Goal: Task Accomplishment & Management: Use online tool/utility

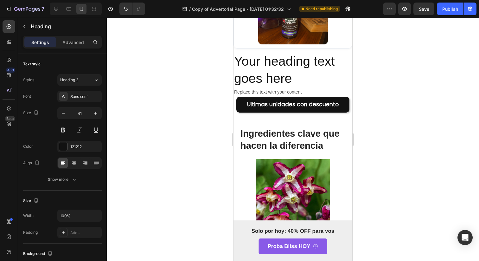
scroll to position [1919, 0]
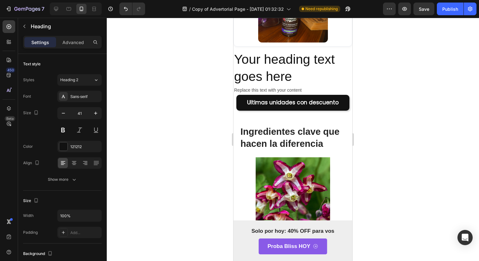
click at [326, 147] on h2 "Ingredientes clave que hacen la diferencia" at bounding box center [293, 137] width 106 height 25
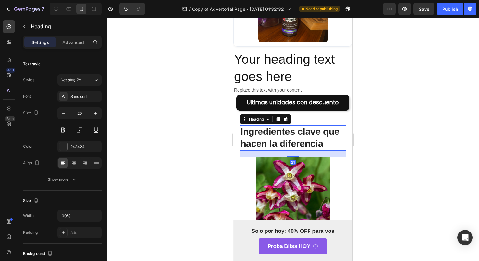
click at [286, 119] on icon at bounding box center [286, 119] width 4 height 4
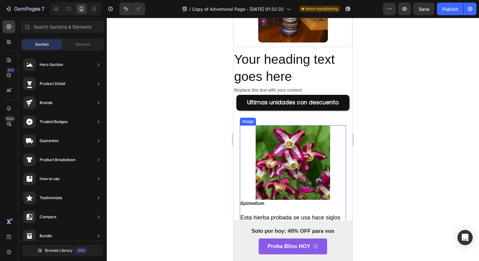
click at [287, 159] on img at bounding box center [293, 162] width 74 height 74
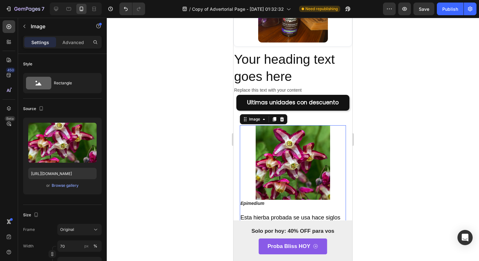
click at [283, 124] on div "Image" at bounding box center [264, 119] width 48 height 10
click at [283, 123] on div "Image" at bounding box center [264, 119] width 48 height 10
click at [283, 123] on div at bounding box center [282, 119] width 8 height 8
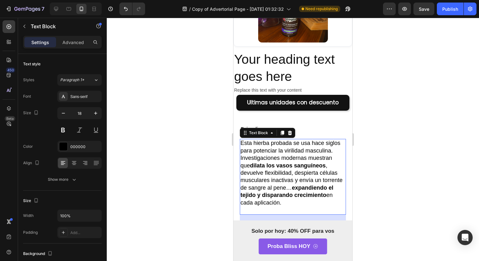
click at [281, 143] on p "Esta hierba probada se usa hace siglos para potenciar la virilidad masculina." at bounding box center [293, 146] width 105 height 15
click at [288, 131] on icon at bounding box center [289, 132] width 5 height 5
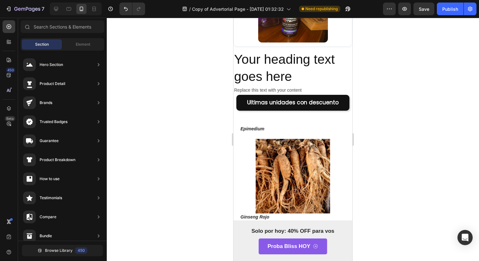
click at [288, 131] on p "Epimedium" at bounding box center [293, 129] width 105 height 6
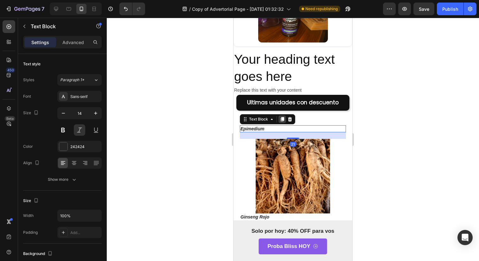
click at [285, 119] on div at bounding box center [283, 119] width 8 height 8
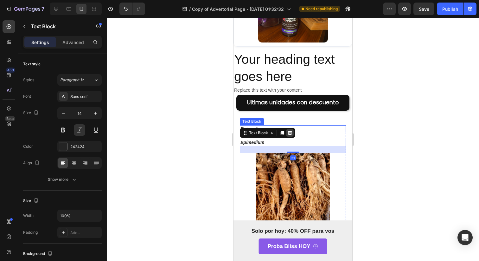
click at [290, 131] on icon at bounding box center [290, 133] width 4 height 4
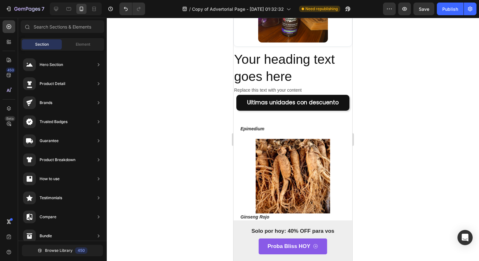
click at [290, 131] on p "Epimedium" at bounding box center [293, 129] width 105 height 6
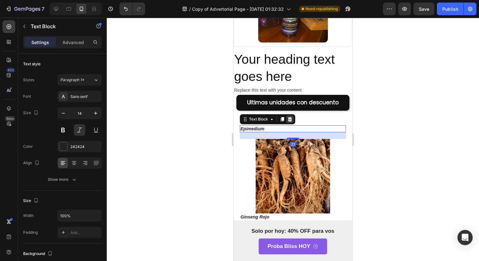
click at [288, 121] on icon at bounding box center [289, 119] width 5 height 5
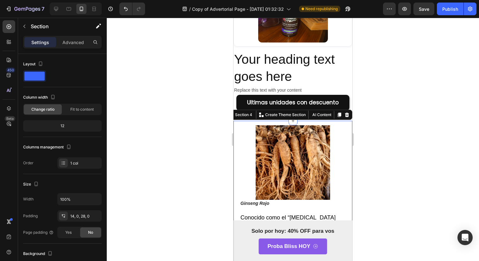
click at [289, 124] on div at bounding box center [293, 120] width 9 height 9
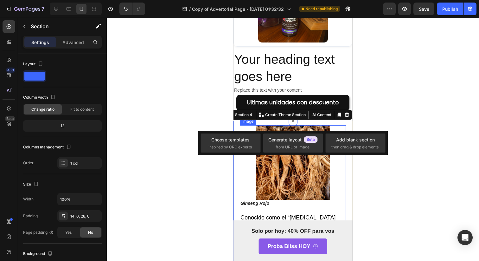
click at [308, 162] on img at bounding box center [293, 162] width 74 height 74
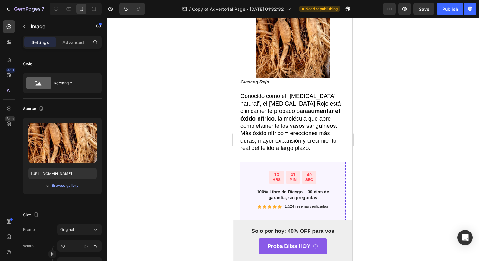
scroll to position [2006, 0]
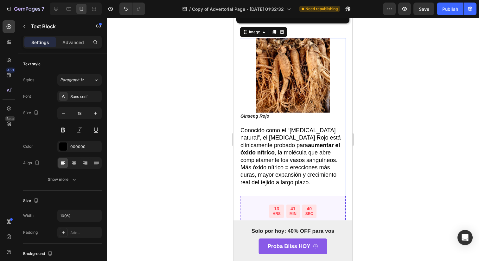
click at [308, 157] on p "Conocido como el “[MEDICAL_DATA] natural”, el [MEDICAL_DATA] Rojo está clínicam…" at bounding box center [293, 145] width 105 height 37
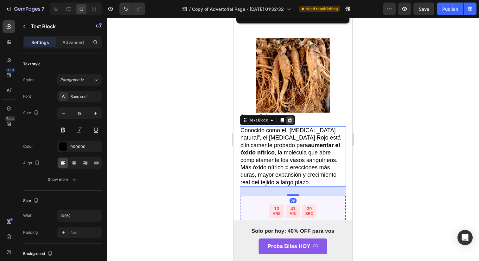
click at [288, 119] on icon at bounding box center [289, 120] width 5 height 5
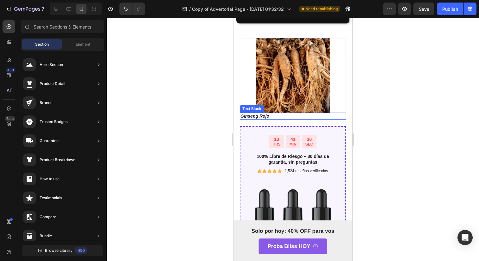
click at [287, 102] on img at bounding box center [293, 75] width 74 height 74
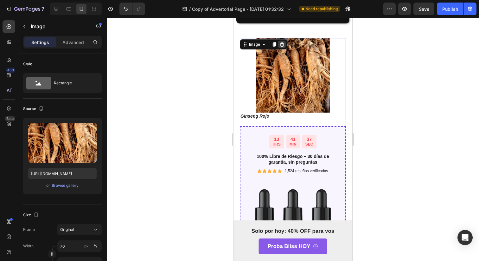
click at [281, 43] on icon at bounding box center [282, 44] width 4 height 4
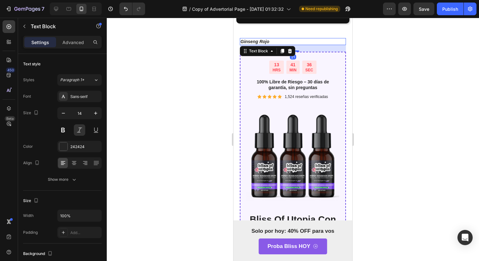
click at [267, 42] on strong "Ginseng Rojo" at bounding box center [255, 41] width 29 height 5
click at [286, 49] on div at bounding box center [283, 51] width 8 height 8
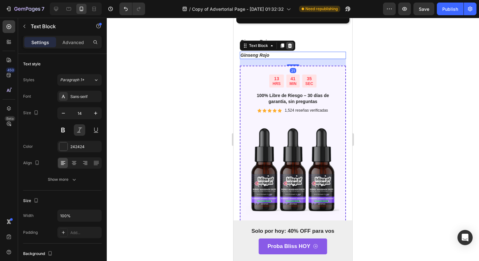
click at [291, 48] on div at bounding box center [290, 46] width 8 height 8
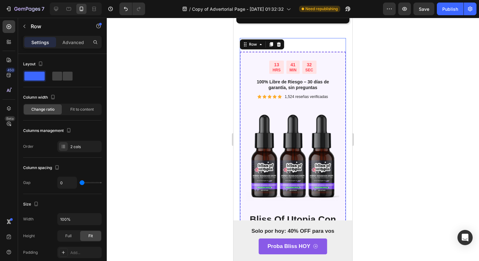
click at [284, 47] on div "Row" at bounding box center [262, 44] width 44 height 10
click at [280, 46] on icon at bounding box center [279, 44] width 4 height 4
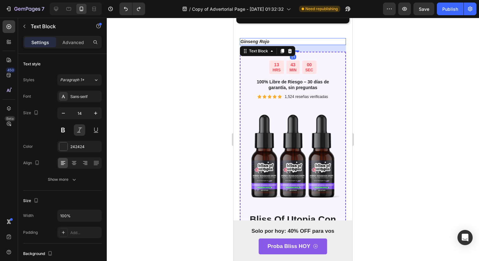
click at [252, 40] on strong "Ginseng Rojo" at bounding box center [255, 41] width 29 height 5
click at [289, 48] on icon at bounding box center [289, 50] width 5 height 5
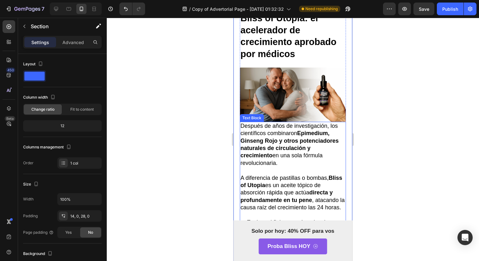
scroll to position [2287, 0]
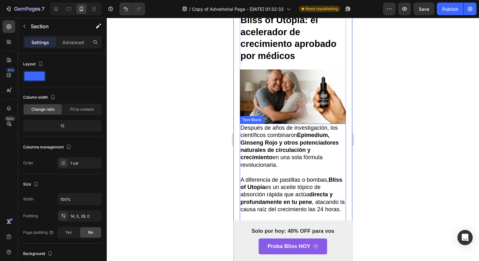
click at [329, 85] on img at bounding box center [293, 96] width 106 height 54
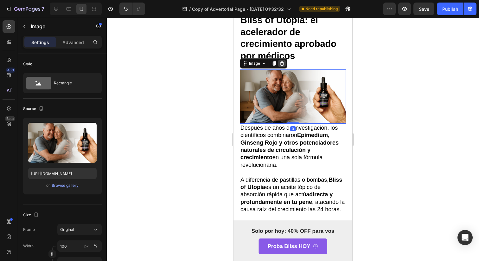
click at [282, 66] on icon at bounding box center [282, 63] width 4 height 4
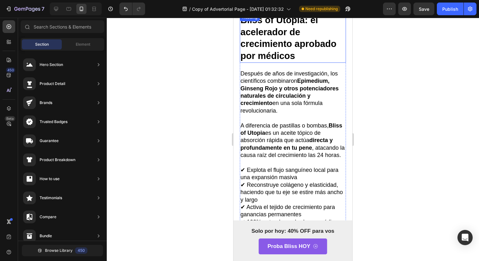
click at [282, 61] on strong "Bliss of Utopia: el acelerador de crecimiento aprobado por médicos" at bounding box center [289, 38] width 96 height 46
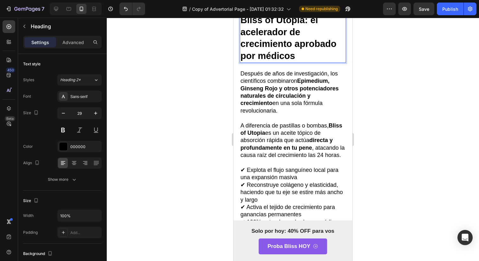
click at [289, 33] on h2 "Bliss of Utopia: el acelerador de crecimiento aprobado por médicos" at bounding box center [293, 38] width 106 height 49
click at [289, 32] on strong "Bliss of Utopia: el acelerador de crecimiento aprobado por médicos" at bounding box center [289, 38] width 96 height 46
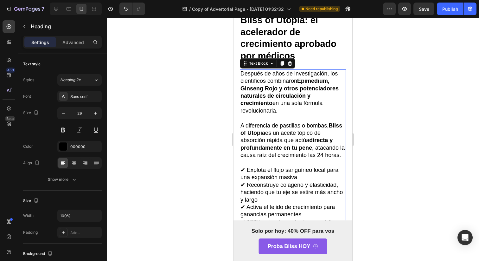
click at [300, 87] on strong "Epimedium, Ginseng Rojo y otros potenciadores naturales de circulación y crecim…" at bounding box center [290, 92] width 98 height 29
click at [291, 67] on div at bounding box center [290, 64] width 8 height 8
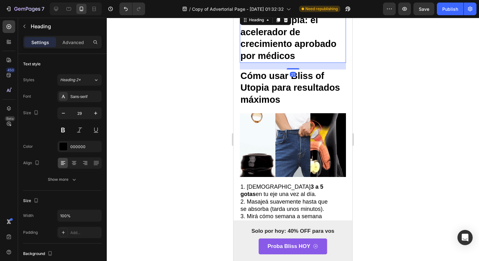
click at [287, 60] on strong "Bliss of Utopia: el acelerador de crecimiento aprobado por médicos" at bounding box center [289, 38] width 96 height 46
click at [285, 24] on div at bounding box center [286, 20] width 8 height 8
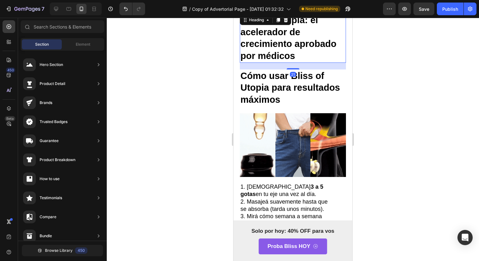
scroll to position [2231, 0]
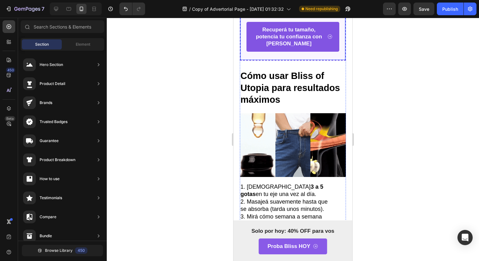
click at [285, 96] on strong "Cómo usar Bliss of Utopia para resultados máximos" at bounding box center [291, 88] width 100 height 34
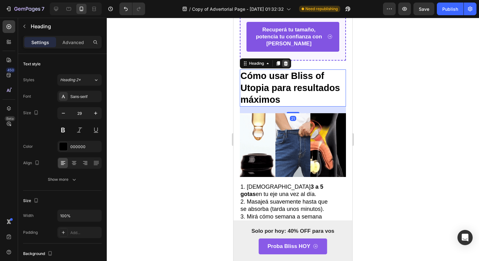
click at [287, 66] on icon at bounding box center [285, 63] width 5 height 5
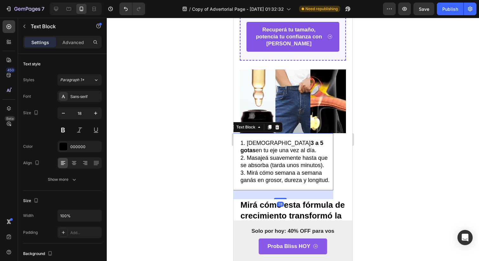
click at [283, 144] on strong "3 a 5 gotas" at bounding box center [282, 147] width 83 height 14
click at [278, 129] on icon at bounding box center [277, 127] width 4 height 4
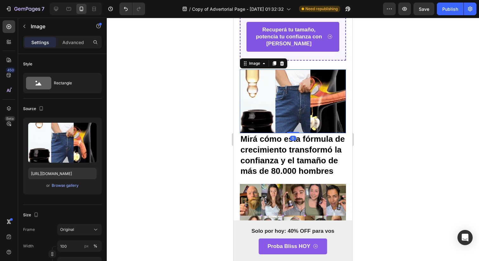
click at [278, 118] on img at bounding box center [293, 101] width 106 height 64
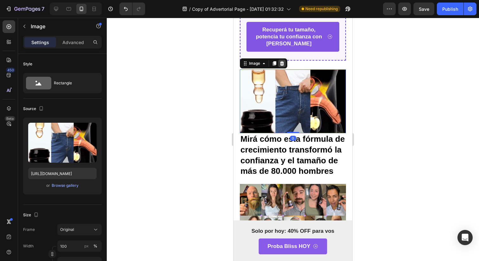
click at [284, 66] on icon at bounding box center [282, 63] width 5 height 5
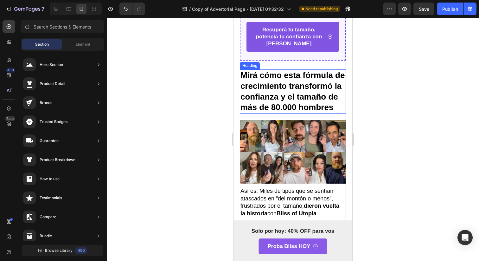
click at [283, 108] on strong "Mirá cómo esta fórmula de crecimiento transformó la confianza y el tamaño de má…" at bounding box center [293, 91] width 104 height 42
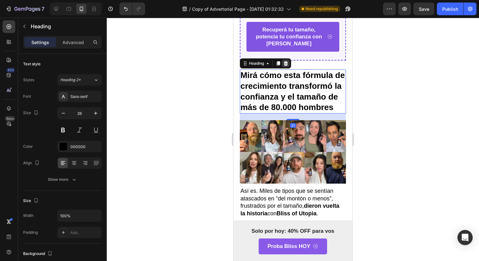
click at [287, 66] on icon at bounding box center [286, 63] width 4 height 4
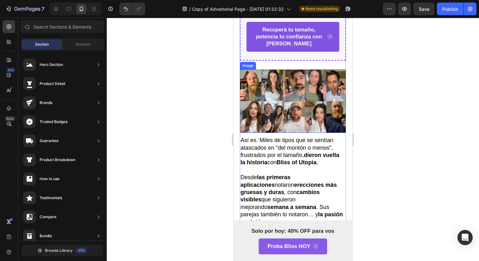
click at [287, 115] on img at bounding box center [293, 100] width 106 height 63
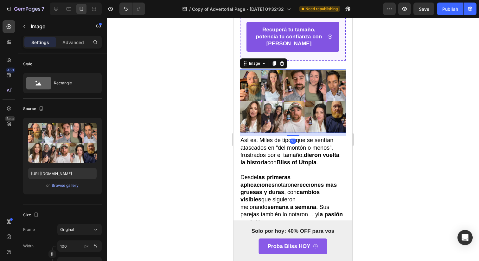
click at [285, 76] on div "13 HRS 42 MIN 45 SEC Countdown Timer 100% Libre de Riesgo – 30 [PERSON_NAME] de…" at bounding box center [293, 30] width 106 height 435
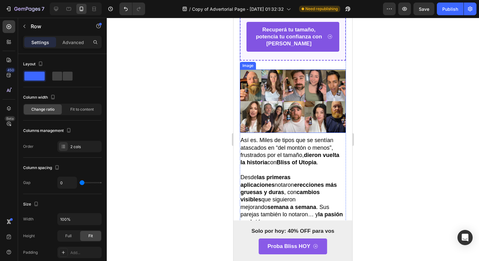
drag, startPoint x: 301, startPoint y: 107, endPoint x: 289, endPoint y: 91, distance: 19.7
click at [301, 107] on img at bounding box center [293, 100] width 106 height 63
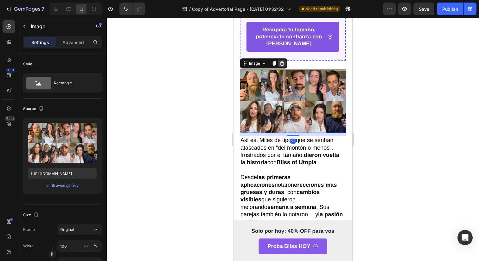
click at [279, 67] on div at bounding box center [282, 64] width 8 height 8
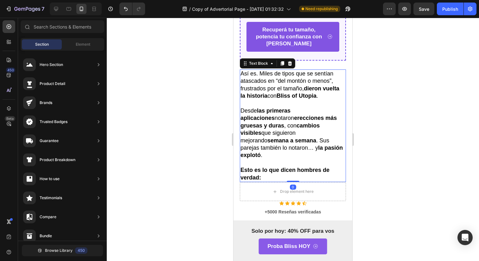
drag, startPoint x: 291, startPoint y: 136, endPoint x: 293, endPoint y: 118, distance: 18.8
click at [292, 136] on p "Desde las primeras aplicaciones notaron erecciones más gruesas y duras , con ca…" at bounding box center [293, 133] width 105 height 52
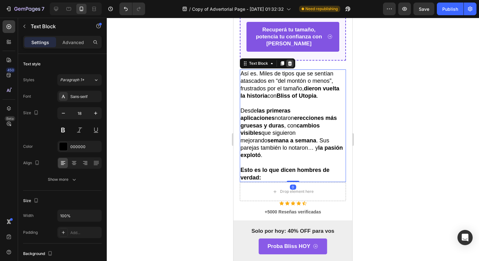
click at [290, 66] on icon at bounding box center [290, 63] width 4 height 4
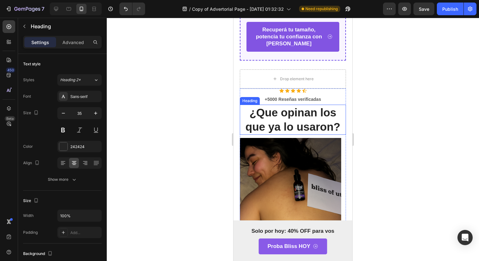
click at [288, 122] on h2 "¿Que opinan los que ya lo usaron?" at bounding box center [293, 120] width 106 height 30
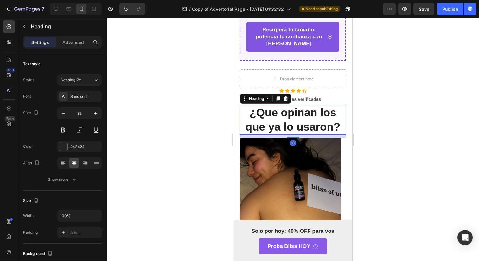
click at [288, 101] on icon at bounding box center [285, 98] width 5 height 5
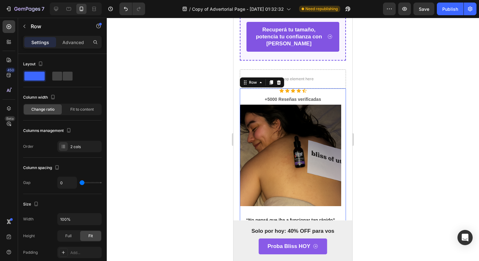
click at [289, 100] on div "Icon Icon Icon Icon Icon Icon List Hoz +5000 Reseñas verificadas Text block" at bounding box center [293, 96] width 106 height 16
click at [280, 85] on icon at bounding box center [279, 82] width 4 height 4
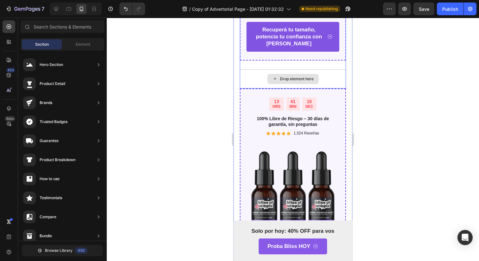
click at [284, 81] on div "Drop element here" at bounding box center [297, 78] width 34 height 5
click at [256, 81] on div "Drop element here" at bounding box center [293, 78] width 106 height 19
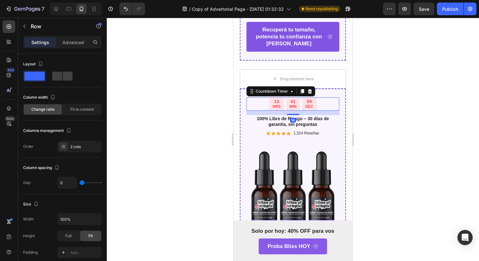
click at [273, 111] on div "13 HRS" at bounding box center [276, 103] width 14 height 13
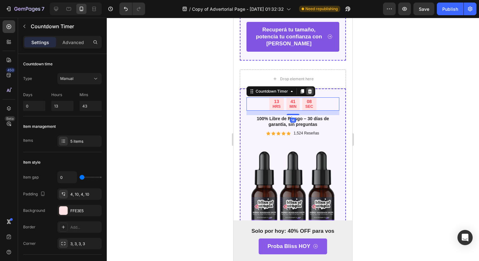
click at [312, 94] on icon at bounding box center [309, 91] width 5 height 5
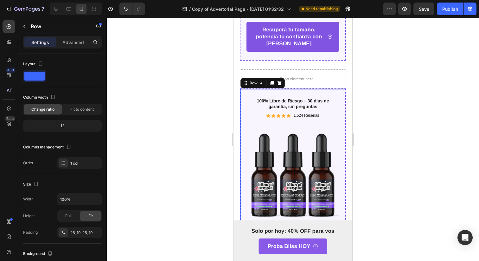
click at [309, 101] on div "100% Libre de Riesgo – 30 [PERSON_NAME] de garantía, sin preguntas Text Block I…" at bounding box center [293, 199] width 106 height 223
click at [281, 88] on div "Row" at bounding box center [263, 83] width 44 height 10
click at [281, 85] on icon at bounding box center [280, 83] width 4 height 4
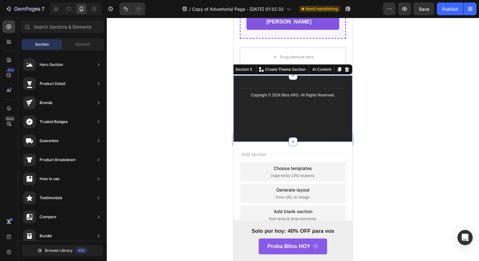
click at [298, 127] on div "Title Line Copyright © 2024 Bliss ARG. All Rights Reserved. Text Block Section …" at bounding box center [293, 108] width 119 height 66
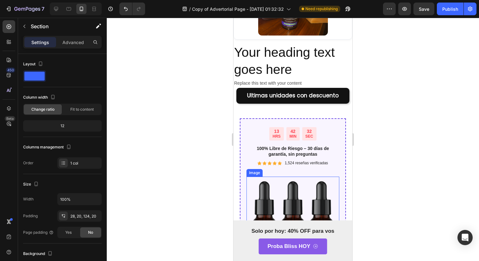
scroll to position [1829, 0]
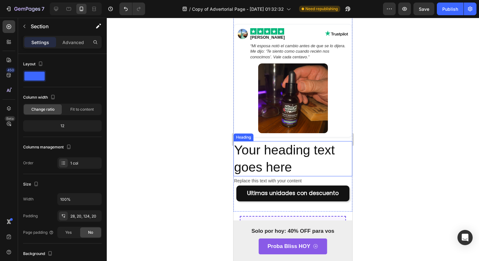
click at [282, 148] on h2 "Your heading text goes here" at bounding box center [293, 158] width 119 height 35
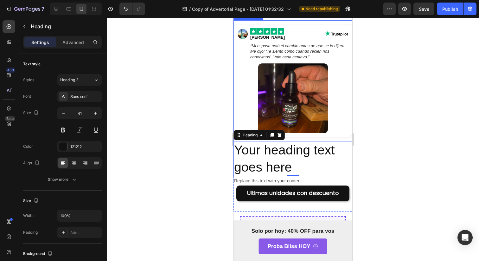
scroll to position [1788, 0]
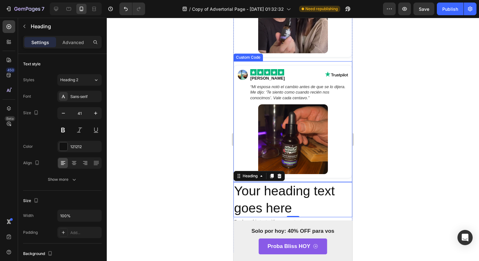
click at [311, 179] on div "[PERSON_NAME] “Mi esposa [PERSON_NAME] el cambio antes de que se lo dijera. Me …" at bounding box center [293, 121] width 119 height 121
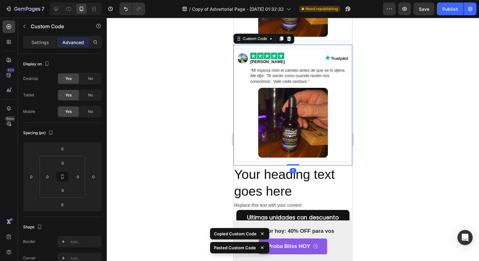
scroll to position [1930, 0]
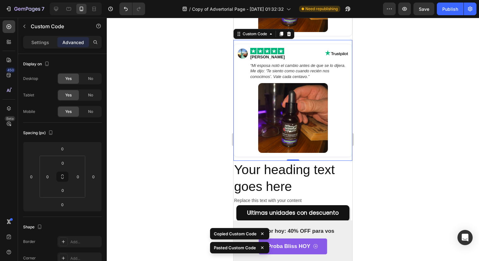
click at [270, 111] on img at bounding box center [293, 118] width 70 height 70
click at [267, 108] on img at bounding box center [293, 118] width 70 height 70
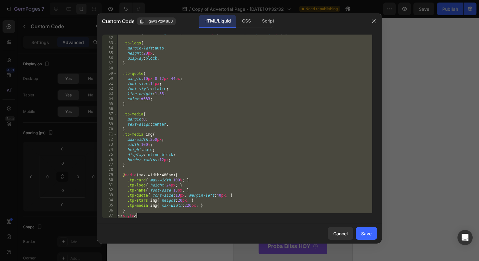
drag, startPoint x: 118, startPoint y: 37, endPoint x: 401, endPoint y: 261, distance: 360.6
click at [401, 261] on div "Custom Code .giw3PzM8L3 HTML/Liquid CSS Script </div> 51 52 53 54 55 56 57 58 5…" at bounding box center [239, 130] width 479 height 261
type textarea "</style>"
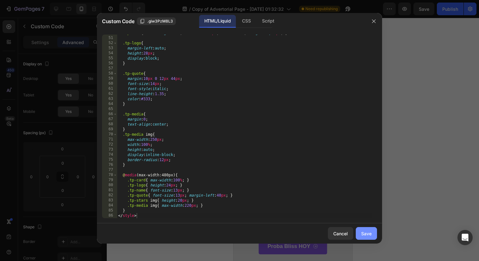
click at [361, 235] on button "Save" at bounding box center [366, 233] width 21 height 13
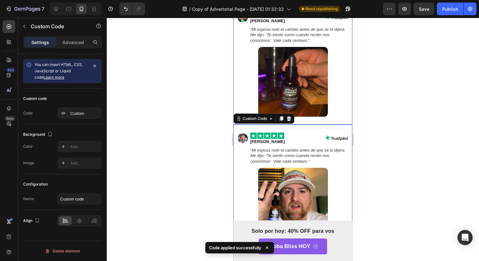
scroll to position [1943, 0]
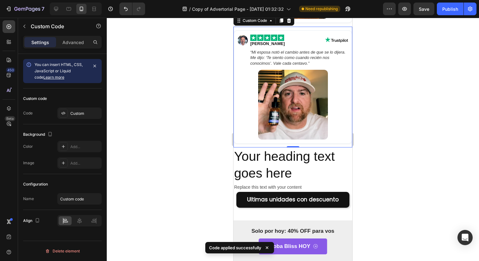
click at [287, 60] on blockquote "“Mi esposa notó el cambio antes de que se lo dijera. Me dijo: ‘Te siento como c…" at bounding box center [299, 57] width 98 height 17
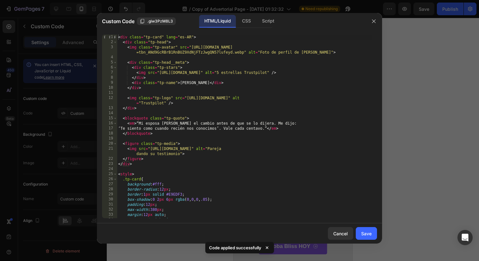
click at [178, 134] on div "< div class = "tp-card" lang = "es-AR" > < div class = "tp-head" > < img class …" at bounding box center [244, 132] width 255 height 194
click at [170, 125] on div "< div class = "tp-card" lang = "es-AR" > < div class = "tp-head" > < img class …" at bounding box center [244, 132] width 255 height 194
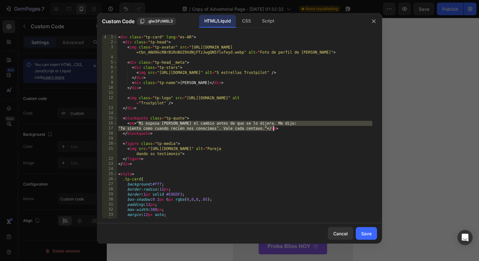
drag, startPoint x: 139, startPoint y: 124, endPoint x: 273, endPoint y: 130, distance: 133.9
click at [273, 130] on div "< div class = "tp-card" lang = "es-AR" > < div class = "tp-head" > < img class …" at bounding box center [244, 132] width 255 height 194
paste textarea
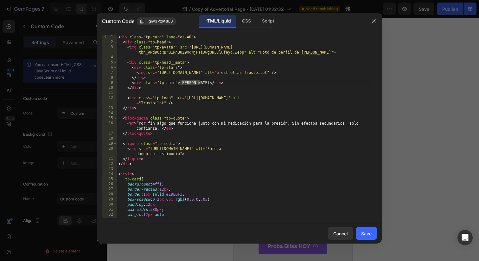
drag, startPoint x: 200, startPoint y: 84, endPoint x: 180, endPoint y: 84, distance: 20.3
click at [180, 84] on div "< div class = "tp-card" lang = "es-AR" > < div class = "tp-head" > < img class …" at bounding box center [244, 132] width 255 height 194
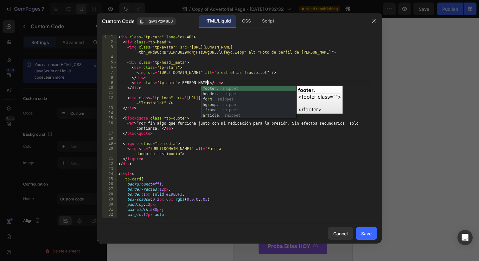
type textarea "<div class="tp-name">[PERSON_NAME]</div>"
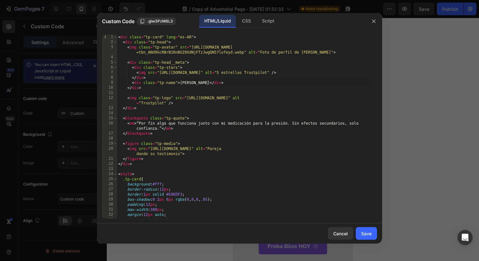
click at [377, 239] on div "Cancel Save" at bounding box center [239, 233] width 285 height 20
click at [374, 236] on button "Save" at bounding box center [366, 233] width 21 height 13
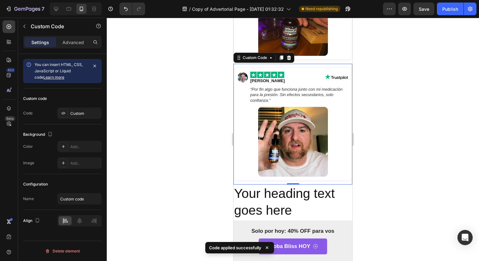
scroll to position [1903, 0]
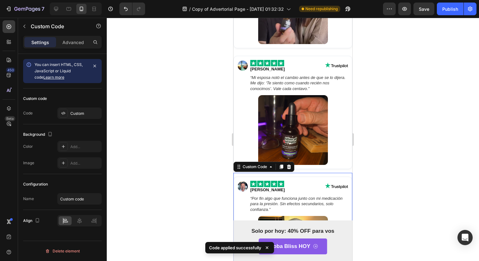
click at [287, 99] on img at bounding box center [293, 130] width 70 height 70
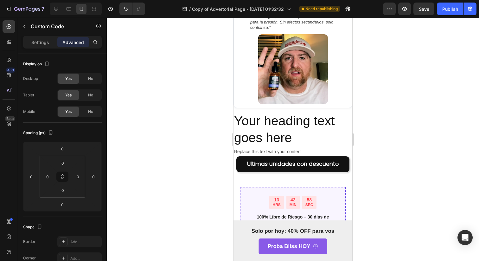
scroll to position [1616, 0]
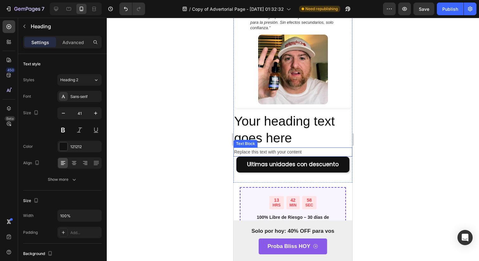
click at [284, 126] on h2 "Your heading text goes here" at bounding box center [293, 129] width 119 height 35
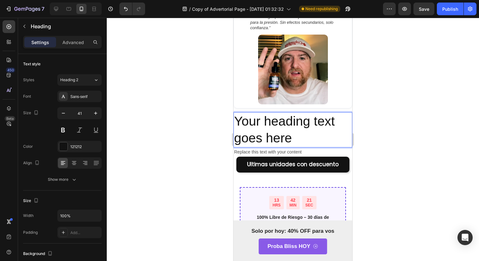
click at [266, 141] on h2 "Your heading text goes here" at bounding box center [293, 129] width 119 height 35
click at [266, 141] on p "Your heading text goes here" at bounding box center [293, 130] width 118 height 34
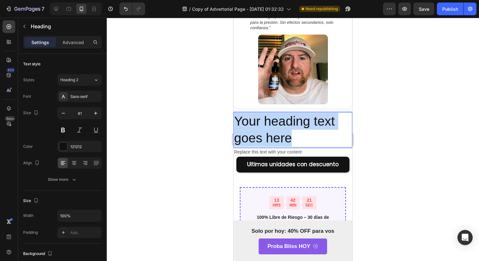
click at [266, 141] on p "Your heading text goes here" at bounding box center [293, 130] width 118 height 34
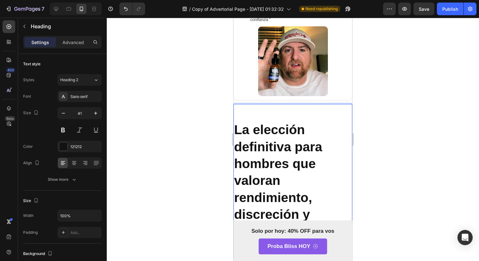
scroll to position [1626, 0]
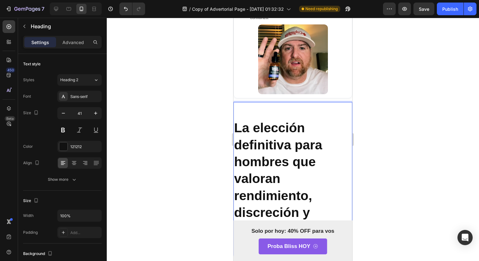
click at [260, 113] on p "Rich Text Editor. Editing area: main" at bounding box center [293, 111] width 118 height 17
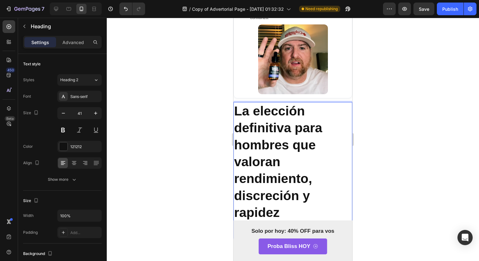
scroll to position [1642, 0]
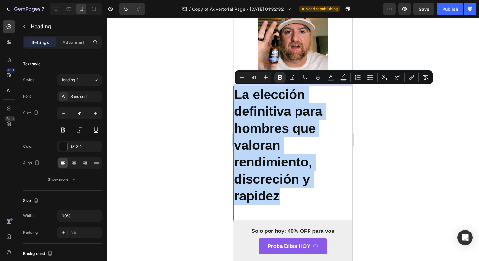
drag, startPoint x: 298, startPoint y: 193, endPoint x: 238, endPoint y: 92, distance: 117.9
click at [238, 92] on p "La elección definitiva para hombres que valoran rendimiento, discreción y rapid…" at bounding box center [293, 145] width 118 height 118
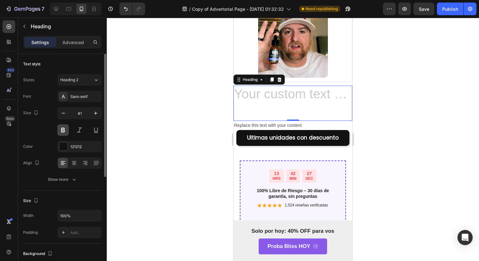
click at [64, 132] on button at bounding box center [62, 129] width 11 height 11
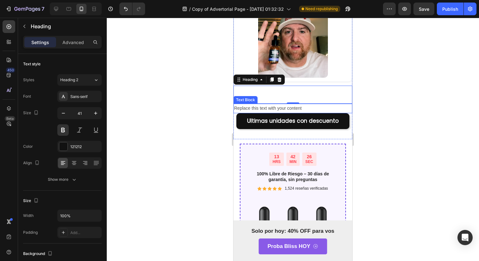
click at [250, 91] on p "Rich Text Editor. Editing area: main" at bounding box center [293, 94] width 118 height 17
click at [250, 91] on h2 "Rich Text Editor. Editing area: main" at bounding box center [293, 95] width 119 height 18
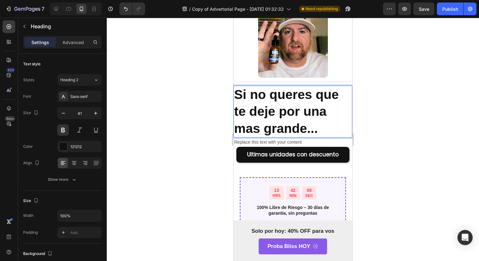
click at [304, 132] on p "Si no queres que te deje por una mas grande..." at bounding box center [293, 111] width 118 height 51
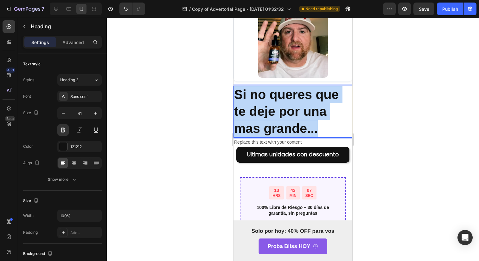
click at [304, 132] on p "Si no queres que te deje por una mas grande..." at bounding box center [293, 111] width 118 height 51
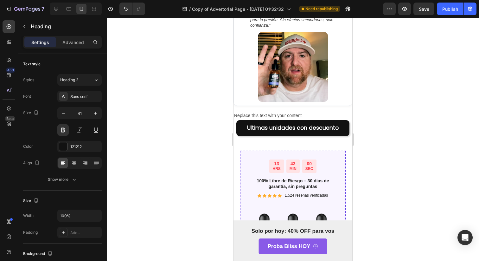
scroll to position [2205, 0]
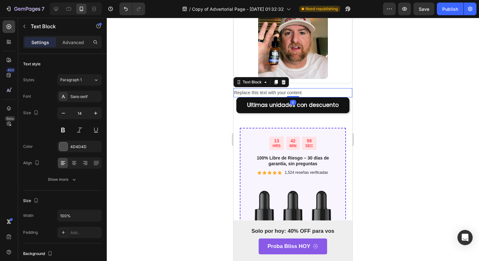
click at [264, 94] on div "Replace this text with your content" at bounding box center [293, 92] width 119 height 9
click at [264, 94] on p "Replace this text with your content" at bounding box center [293, 93] width 118 height 8
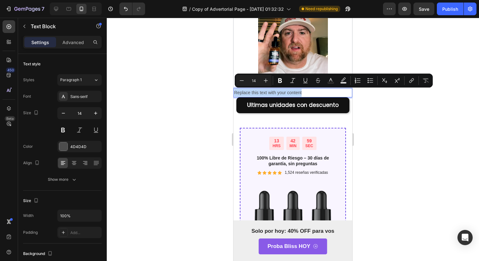
click at [264, 94] on p "Replace this text with your content" at bounding box center [293, 93] width 118 height 8
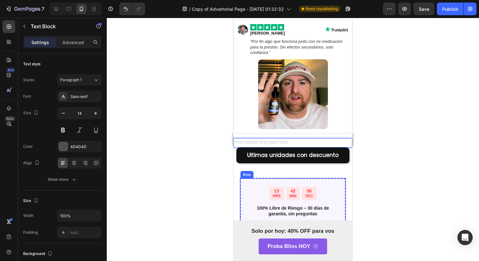
scroll to position [2145, 0]
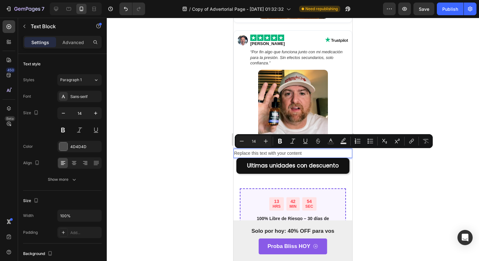
click at [285, 136] on div "Minus 14 Plus Bold Italic Underline Strikethrough Text Color Text Background Co…" at bounding box center [334, 140] width 196 height 11
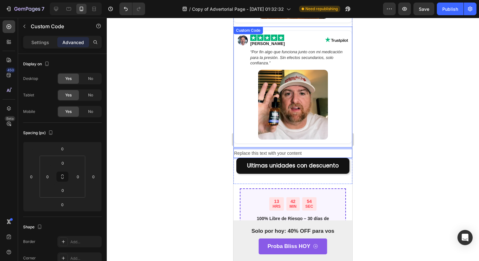
click at [278, 63] on blockquote "“Por fin algo que funciona junto con mi medicación para la presión. Sin efectos…" at bounding box center [299, 57] width 98 height 17
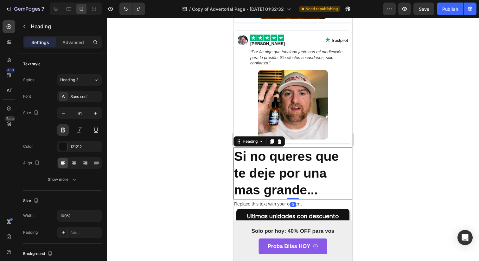
click at [283, 165] on h2 "Si no queres que te deje por una mas grande..." at bounding box center [293, 173] width 119 height 52
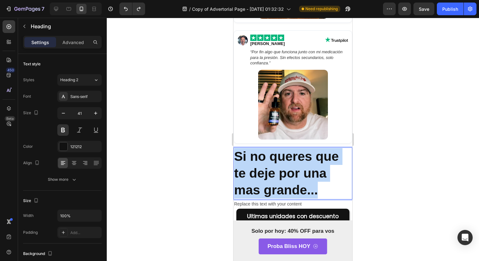
click at [283, 165] on p "Si no queres que te deje por una mas grande..." at bounding box center [293, 173] width 118 height 51
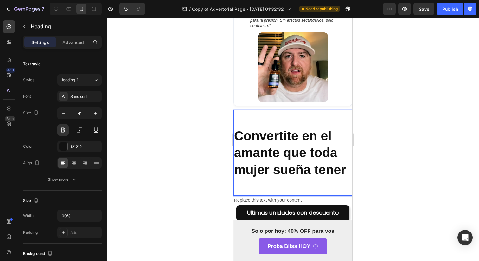
scroll to position [2183, 0]
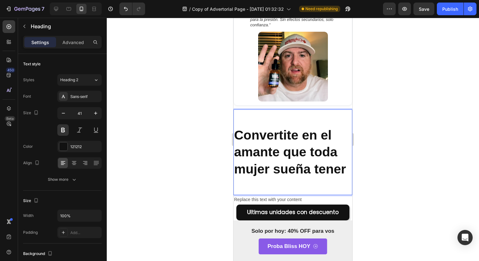
click at [234, 137] on h2 "Convertite en el amante que toda mujer sueña tener" at bounding box center [293, 152] width 119 height 86
click at [234, 135] on h2 "Convertite en el amante que toda mujer sueña tener" at bounding box center [293, 152] width 119 height 86
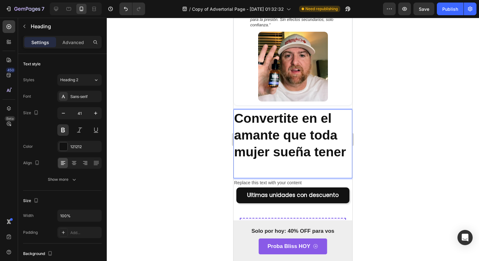
click at [255, 165] on p "Rich Text Editor. Editing area: main" at bounding box center [293, 169] width 118 height 17
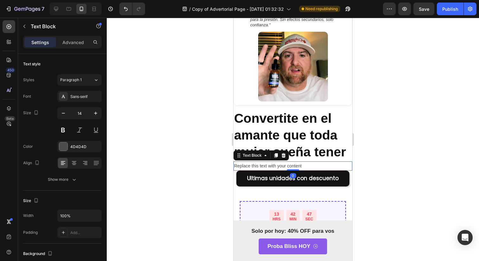
click at [285, 167] on div "Replace this text with your content" at bounding box center [293, 165] width 119 height 9
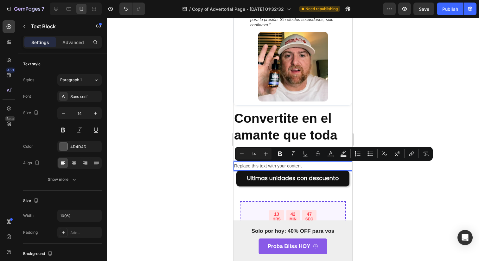
click at [285, 167] on p "Replace this text with your content" at bounding box center [293, 166] width 118 height 8
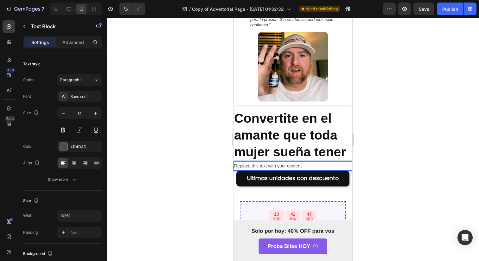
click at [285, 167] on p "Replace this text with your content" at bounding box center [293, 166] width 118 height 8
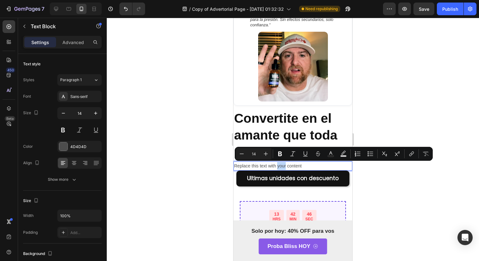
click at [285, 167] on p "Replace this text with your content" at bounding box center [293, 166] width 118 height 8
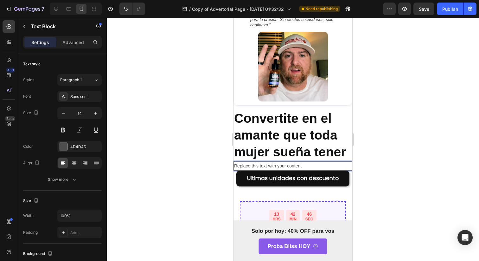
click at [285, 167] on p "Replace this text with your content" at bounding box center [293, 166] width 118 height 8
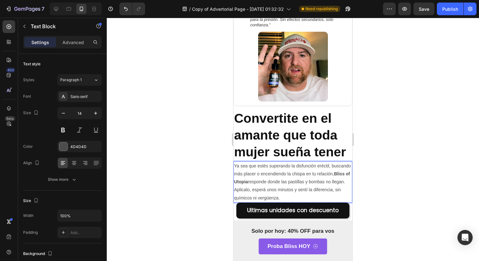
click at [360, 194] on div at bounding box center [293, 139] width 372 height 243
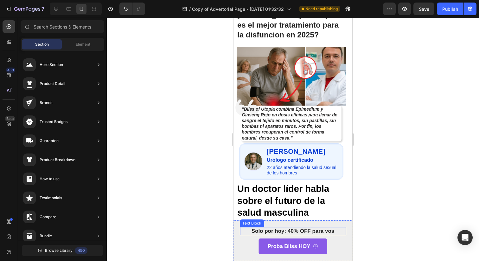
scroll to position [0, 0]
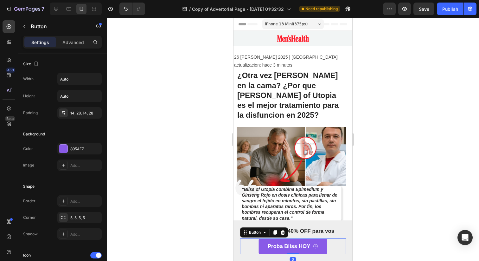
click at [334, 242] on div "Proba Bliss HOY Button 0" at bounding box center [293, 246] width 106 height 16
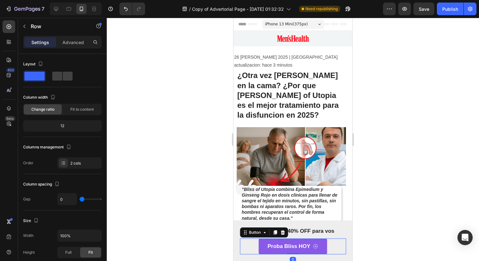
click at [343, 238] on div "Solo por hoy: 40% OFF para vos Text Block Proba Bliss HOY Button 0 Row" at bounding box center [293, 240] width 119 height 41
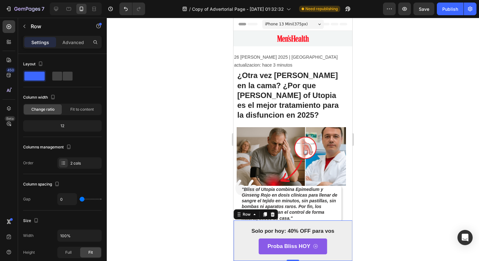
click at [239, 249] on div "Solo por hoy: 40% OFF para vos Text Block Proba Bliss HOY Button Row 0" at bounding box center [293, 240] width 119 height 41
click at [295, 235] on div "Solo por hoy: 40% OFF para vos Text Block" at bounding box center [293, 232] width 106 height 11
click at [67, 43] on p "Advanced" at bounding box center [73, 42] width 22 height 7
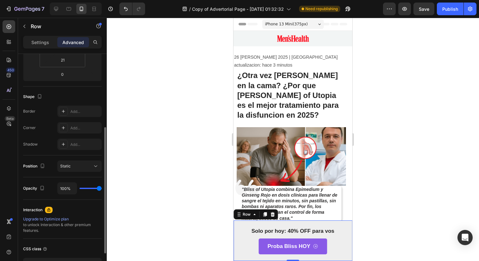
scroll to position [135, 0]
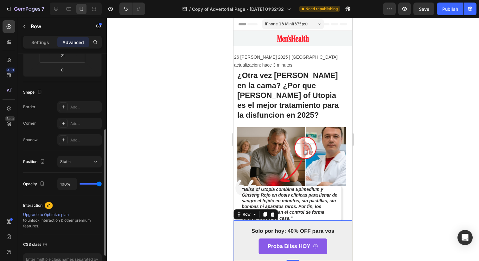
click at [72, 155] on div "Position Static" at bounding box center [62, 162] width 79 height 22
click at [72, 159] on div "Static" at bounding box center [76, 162] width 32 height 6
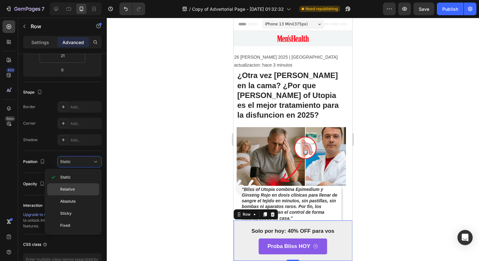
click at [75, 188] on p "Relative" at bounding box center [78, 189] width 36 height 6
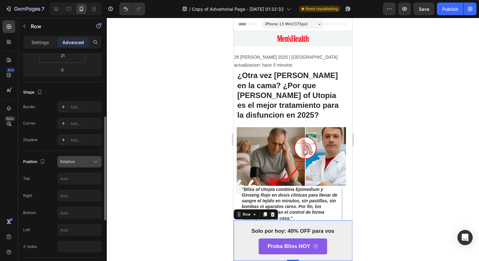
click at [82, 164] on div "Relative" at bounding box center [76, 162] width 32 height 6
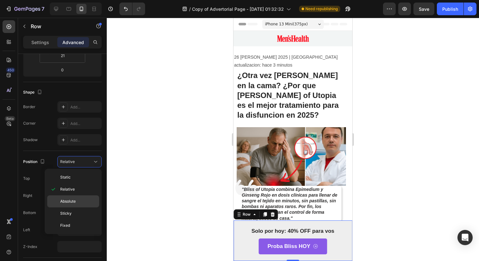
click at [82, 200] on p "Absolute" at bounding box center [78, 201] width 36 height 6
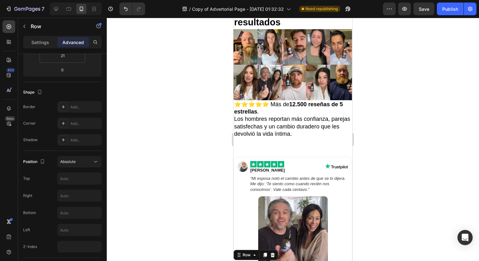
scroll to position [1899, 0]
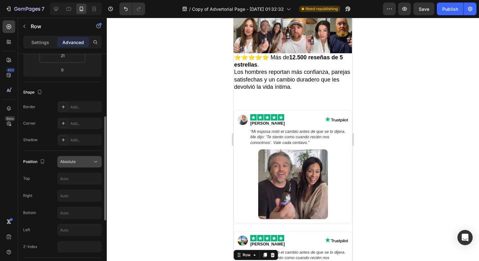
click at [96, 159] on icon at bounding box center [96, 161] width 6 height 6
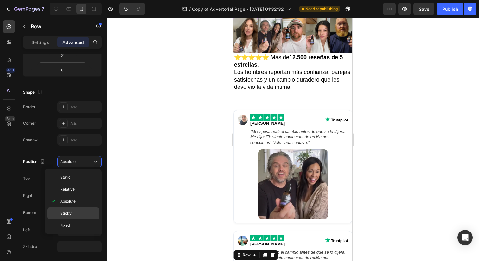
click at [76, 219] on div "Sticky" at bounding box center [73, 225] width 52 height 12
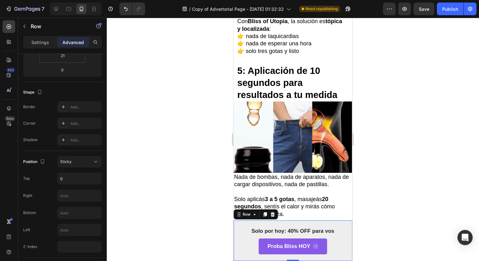
scroll to position [1318, 0]
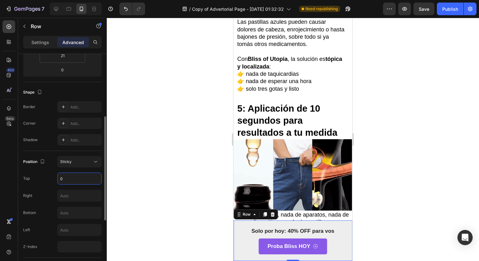
click at [67, 179] on input "0" at bounding box center [80, 178] width 44 height 11
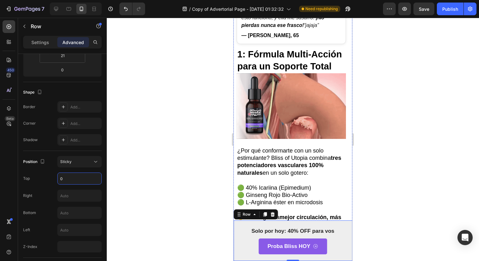
scroll to position [0, 0]
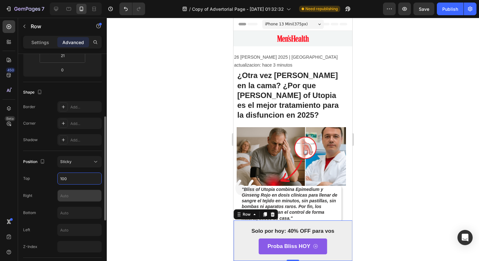
click at [96, 191] on input "text" at bounding box center [80, 195] width 44 height 11
click at [92, 185] on div "Position Sticky Top 100 Right Bottom Left Z-Index" at bounding box center [62, 204] width 79 height 96
click at [92, 183] on input "100" at bounding box center [80, 178] width 44 height 11
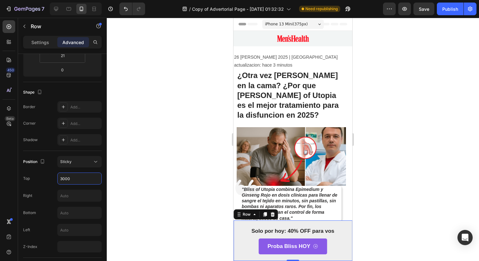
type input "3000"
click at [113, 198] on div at bounding box center [293, 139] width 372 height 243
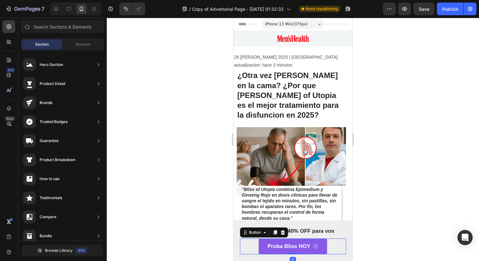
click at [242, 246] on div "Proba Bliss HOY Button 0" at bounding box center [293, 246] width 106 height 16
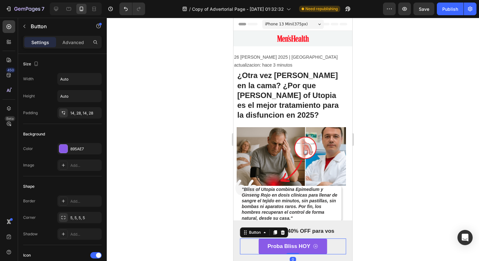
click at [243, 247] on div "Proba Bliss HOY Button 0" at bounding box center [293, 246] width 106 height 16
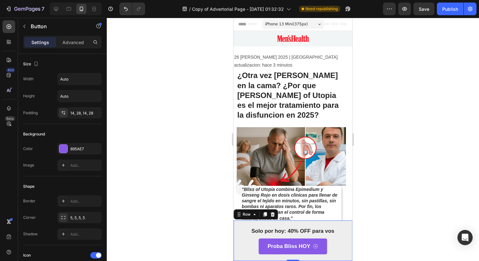
click at [235, 247] on div "Solo por hoy: 40% OFF para vos Text Block Proba Bliss HOY Button Row 0" at bounding box center [293, 240] width 119 height 41
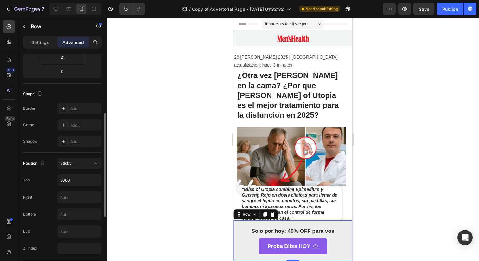
scroll to position [134, 0]
click at [83, 176] on input "3000" at bounding box center [80, 178] width 44 height 11
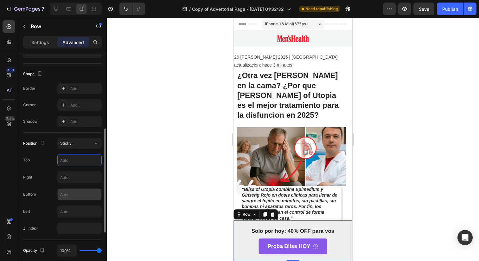
scroll to position [165, 0]
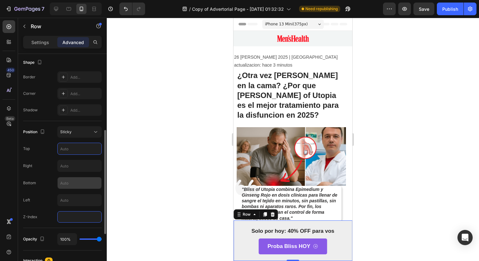
click at [74, 216] on input "number" at bounding box center [79, 216] width 44 height 11
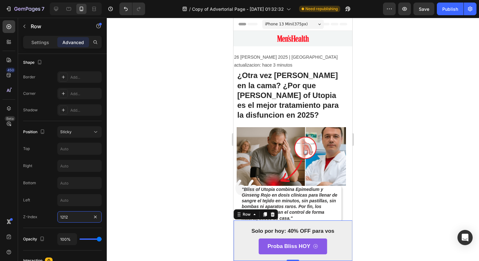
type input "1212"
click at [138, 219] on div at bounding box center [293, 139] width 372 height 243
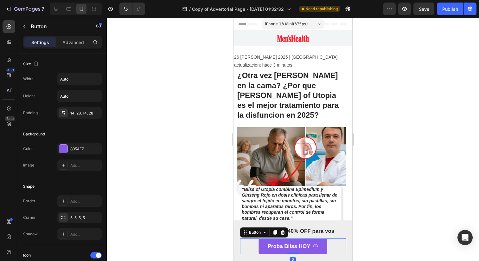
click at [247, 252] on div "Proba Bliss HOY Button 0" at bounding box center [293, 246] width 106 height 16
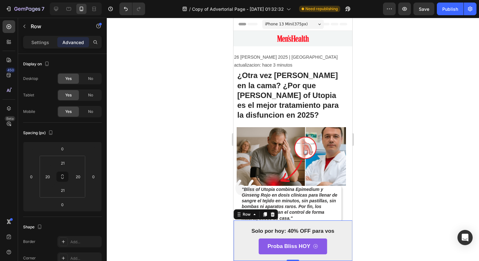
click at [237, 253] on div "Solo por hoy: 40% OFF para vos Text Block Proba Bliss HOY Button Row 0" at bounding box center [293, 240] width 119 height 41
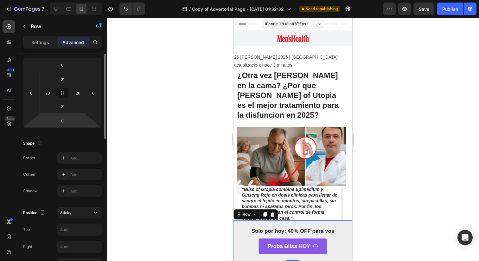
scroll to position [146, 0]
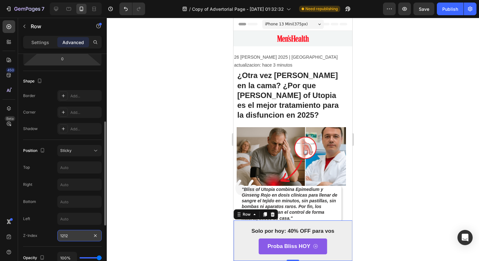
click at [79, 235] on input "1212" at bounding box center [79, 235] width 44 height 11
type input "1"
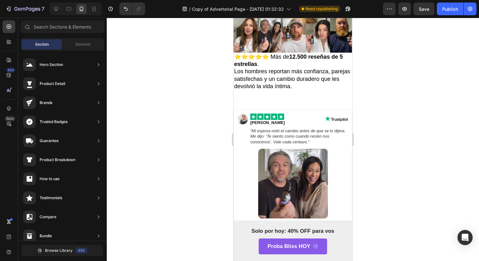
scroll to position [1935, 0]
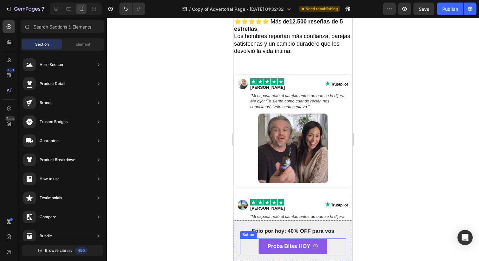
click at [249, 250] on div "Proba Bliss HOY Button" at bounding box center [293, 246] width 106 height 16
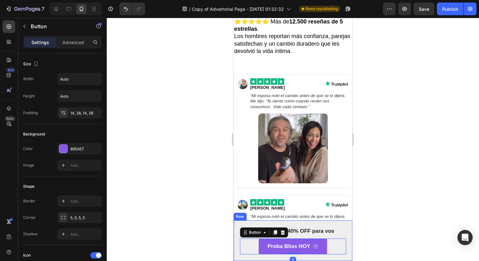
click at [238, 252] on div "Solo por hoy: 40% OFF para vos Text Block Proba Bliss HOY Button 0 Row" at bounding box center [293, 240] width 119 height 41
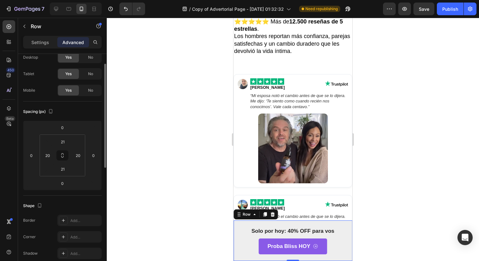
scroll to position [17, 0]
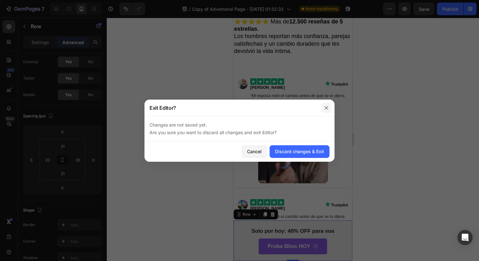
click at [327, 112] on button "button" at bounding box center [326, 108] width 10 height 10
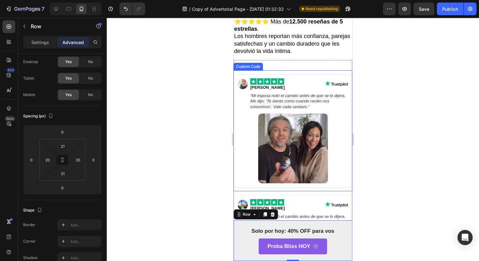
click at [327, 113] on figure at bounding box center [293, 148] width 111 height 70
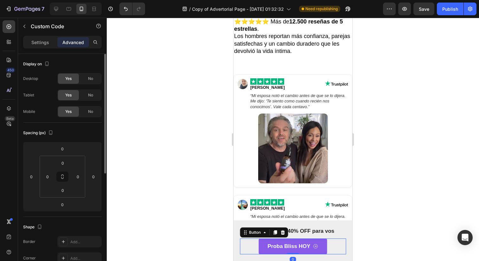
click at [250, 253] on div "Proba Bliss HOY Button 0" at bounding box center [293, 246] width 106 height 16
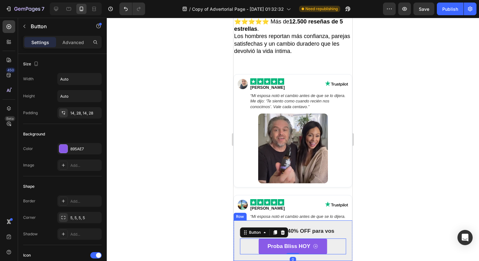
click at [237, 253] on div "Solo por hoy: 40% OFF para vos Text Block Proba Bliss HOY Button 0 Row" at bounding box center [293, 240] width 119 height 41
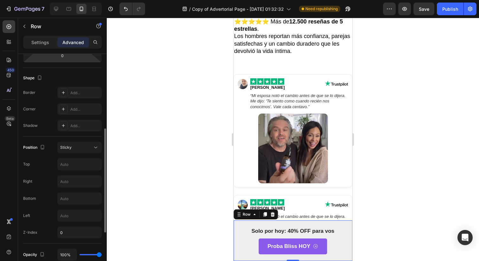
scroll to position [165, 0]
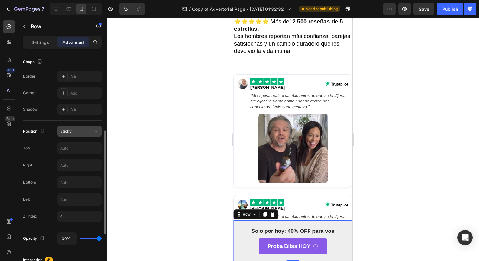
click at [69, 133] on span "Sticky" at bounding box center [65, 131] width 11 height 5
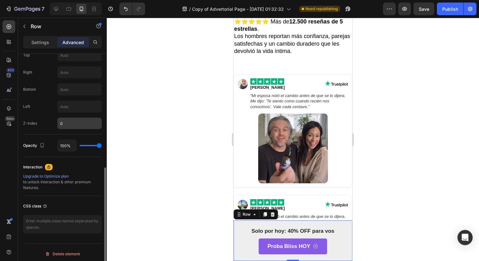
scroll to position [261, 0]
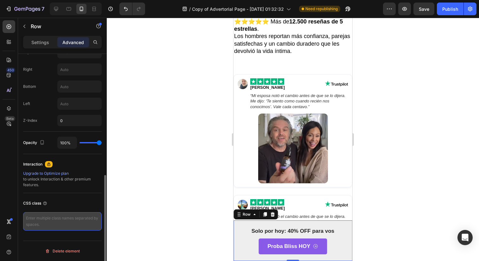
click at [77, 227] on textarea at bounding box center [62, 221] width 79 height 18
click at [88, 221] on textarea at bounding box center [62, 221] width 79 height 18
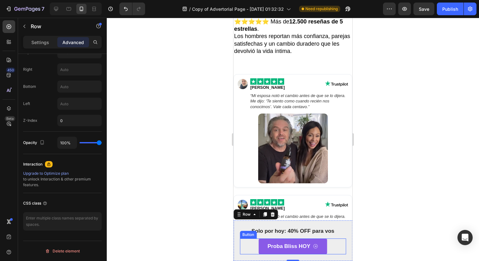
scroll to position [0, 0]
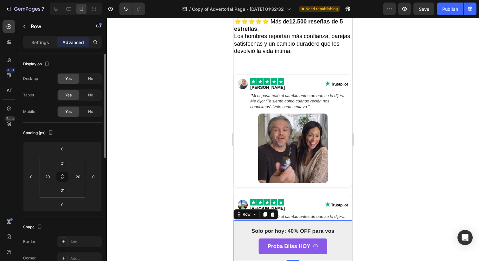
click at [240, 249] on div "Solo por hoy: 40% OFF para vos Text Block Proba Bliss HOY Button Row 0" at bounding box center [293, 240] width 119 height 41
click at [43, 37] on div "Settings Advanced" at bounding box center [62, 42] width 79 height 13
click at [43, 39] on p "Settings" at bounding box center [40, 42] width 18 height 7
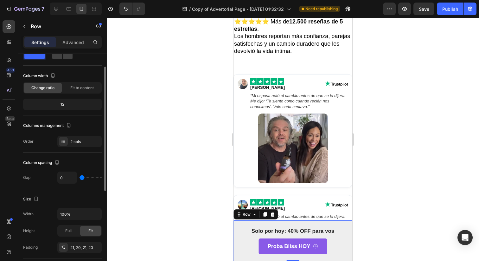
scroll to position [25, 0]
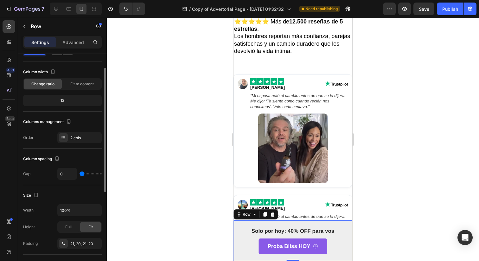
click at [59, 107] on div "Column width Change ratio Fit to content 12" at bounding box center [62, 89] width 79 height 45
click at [61, 103] on div "12" at bounding box center [62, 100] width 76 height 9
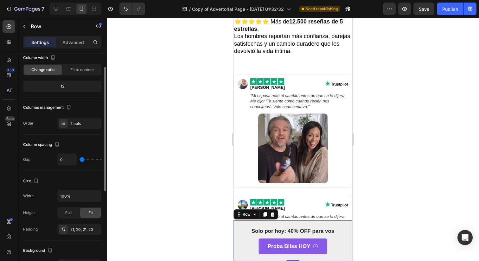
scroll to position [54, 0]
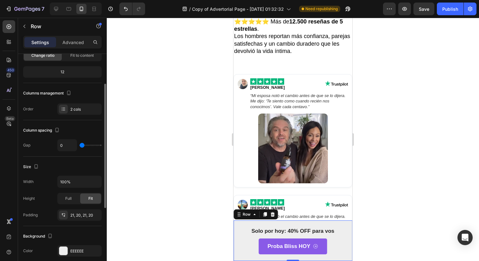
click at [69, 105] on div "2 cols" at bounding box center [79, 108] width 44 height 11
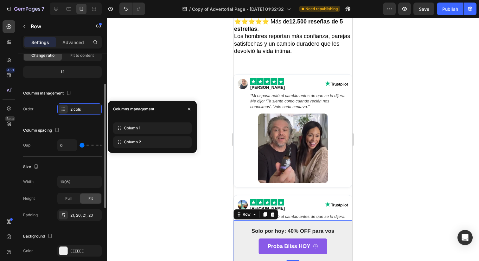
click at [69, 105] on div "2 cols" at bounding box center [79, 108] width 44 height 11
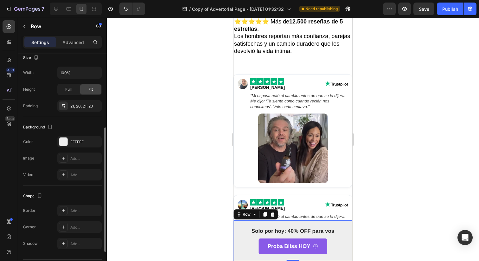
scroll to position [182, 0]
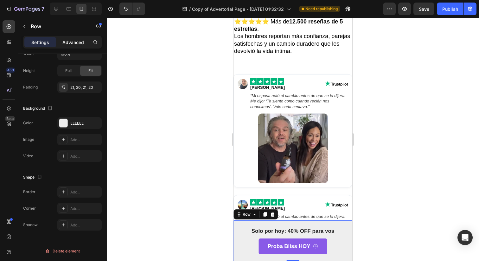
click at [85, 38] on div "Advanced" at bounding box center [73, 42] width 32 height 10
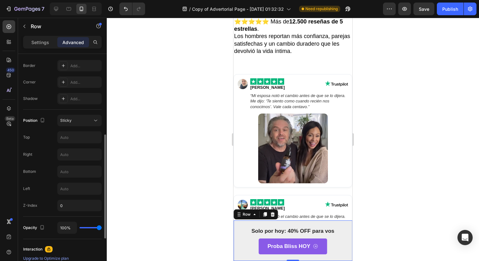
scroll to position [175, 0]
click at [85, 121] on div "Sticky" at bounding box center [76, 121] width 32 height 6
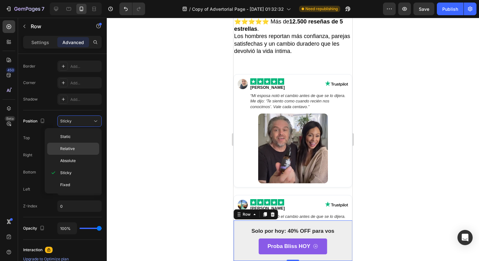
click at [85, 155] on div "Relative" at bounding box center [73, 161] width 52 height 12
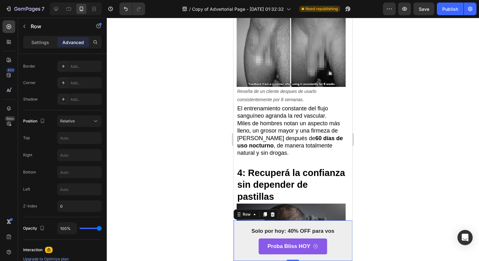
scroll to position [1145, 0]
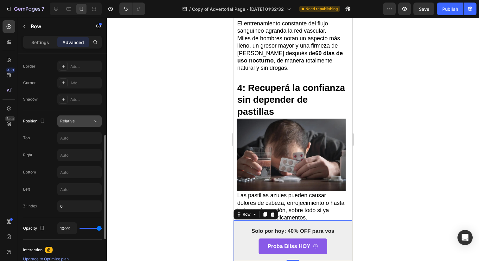
click at [85, 124] on div "Relative" at bounding box center [79, 121] width 39 height 6
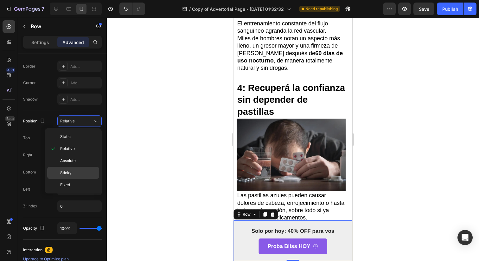
click at [82, 179] on div "Sticky" at bounding box center [73, 185] width 52 height 12
type input "0"
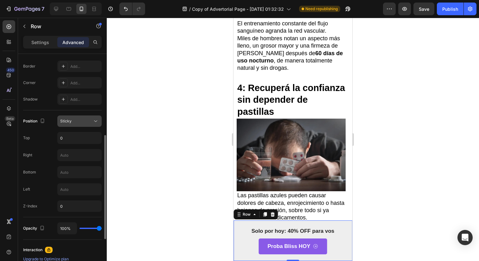
click at [75, 119] on div "Sticky" at bounding box center [76, 121] width 32 height 6
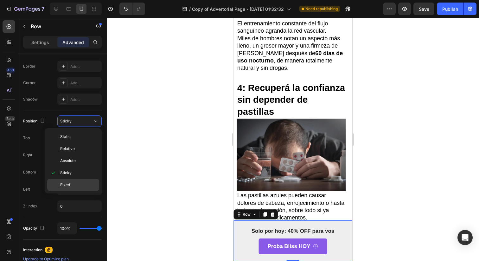
click at [74, 188] on div "Fixed" at bounding box center [73, 185] width 52 height 12
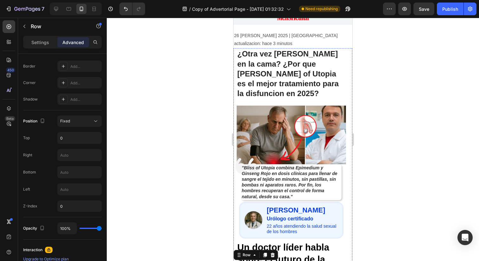
scroll to position [0, 0]
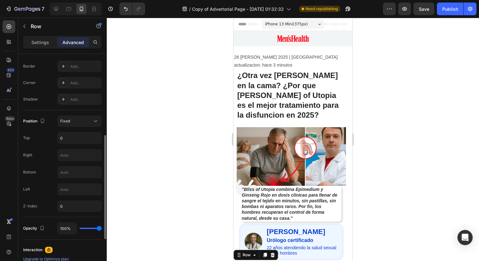
click at [81, 145] on div "Position Fixed Top 0 Right Bottom Left Z-Index 0" at bounding box center [62, 163] width 79 height 96
click at [81, 124] on div "Fixed" at bounding box center [79, 121] width 39 height 6
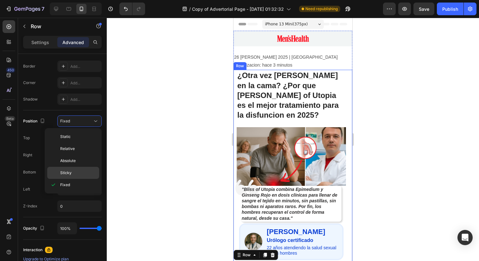
click at [82, 167] on div "Sticky" at bounding box center [73, 173] width 52 height 12
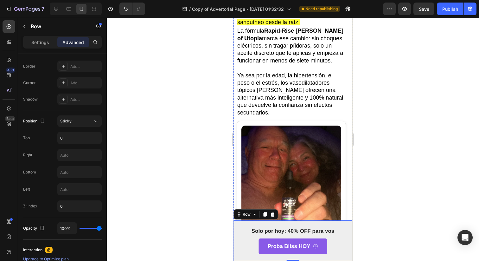
scroll to position [294, 0]
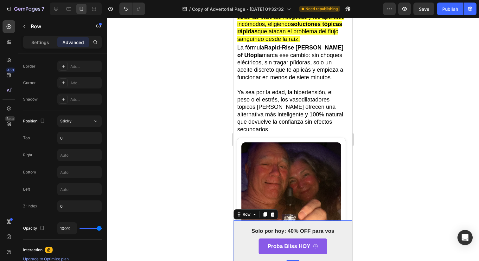
click at [44, 48] on div "Settings Advanced" at bounding box center [62, 42] width 79 height 13
click at [45, 45] on p "Settings" at bounding box center [40, 42] width 18 height 7
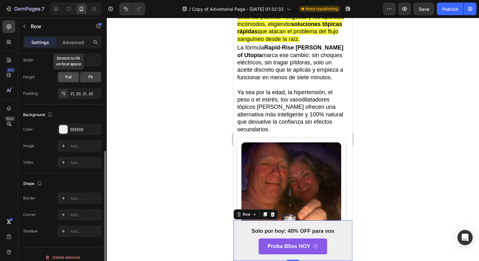
click at [65, 77] on div "Full" at bounding box center [68, 77] width 21 height 10
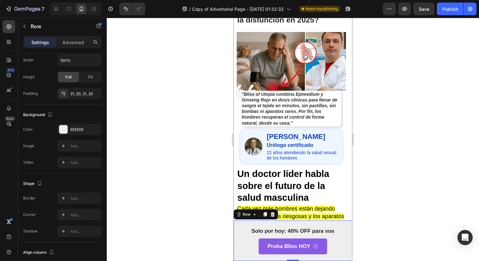
scroll to position [0, 0]
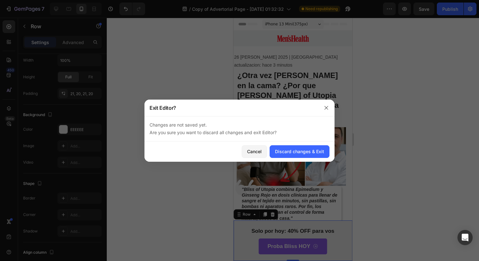
click at [330, 98] on div at bounding box center [239, 130] width 479 height 261
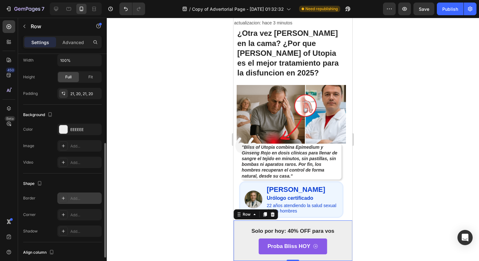
scroll to position [217, 0]
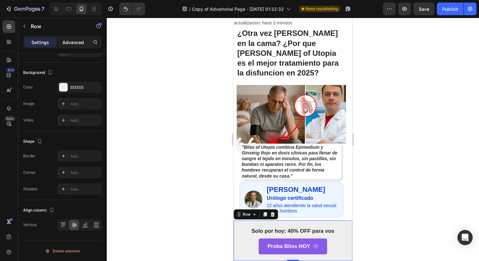
click at [61, 42] on div "Advanced" at bounding box center [73, 42] width 32 height 10
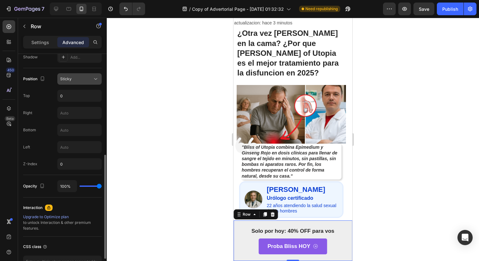
click at [65, 82] on button "Sticky" at bounding box center [79, 78] width 44 height 11
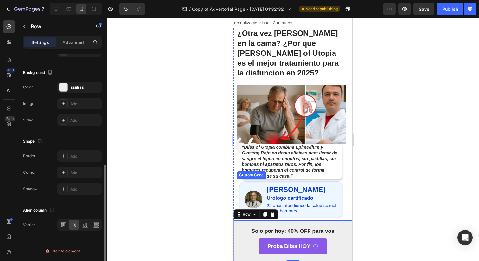
scroll to position [61, 0]
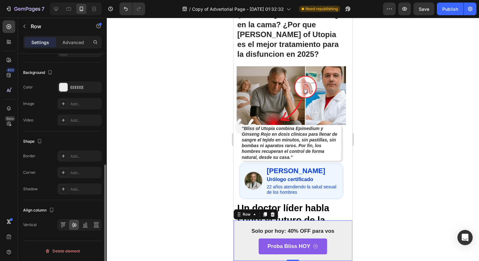
click at [77, 48] on div "Settings Advanced" at bounding box center [62, 45] width 89 height 18
click at [77, 46] on div "Advanced" at bounding box center [73, 42] width 32 height 10
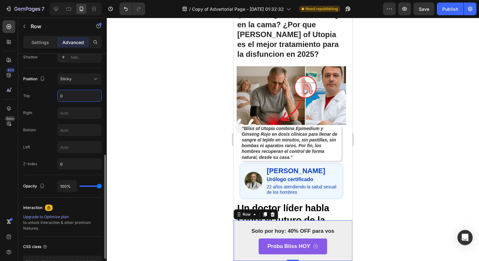
click at [79, 90] on input "0" at bounding box center [80, 95] width 44 height 11
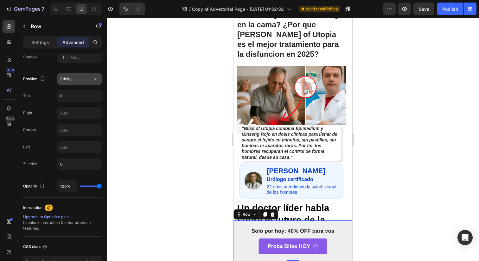
click at [79, 79] on div "Sticky" at bounding box center [76, 79] width 32 height 6
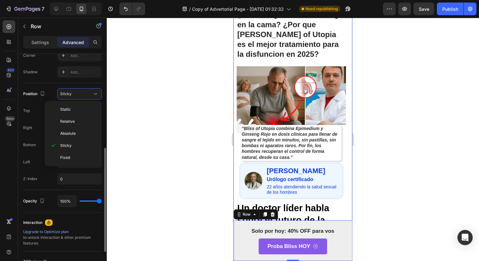
scroll to position [202, 0]
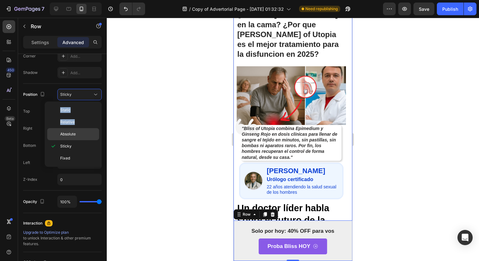
drag, startPoint x: 83, startPoint y: 107, endPoint x: 80, endPoint y: 129, distance: 22.0
click at [80, 129] on div "Static Relative Absolute Sticky Fixed" at bounding box center [73, 134] width 52 height 60
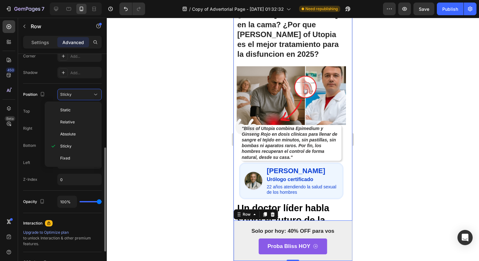
click at [26, 133] on div "Right" at bounding box center [27, 128] width 9 height 10
click at [79, 120] on div "Position Sticky Top 0 Right Bottom Left Z-Index 0" at bounding box center [62, 137] width 79 height 96
click at [82, 118] on div "Position Sticky Top 0 Right Bottom Left Z-Index 0" at bounding box center [62, 137] width 79 height 96
click at [83, 115] on input "0" at bounding box center [80, 111] width 44 height 11
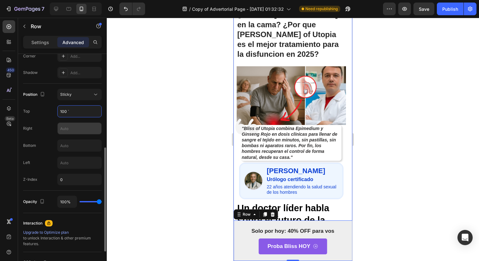
type input "100"
click at [83, 132] on input "text" at bounding box center [80, 128] width 44 height 11
type input "1313"
click at [100, 139] on div "Position Sticky Top 100 Right 1313 Bottom Left Z-Index 0" at bounding box center [62, 137] width 79 height 96
click at [94, 158] on input "text" at bounding box center [80, 162] width 44 height 11
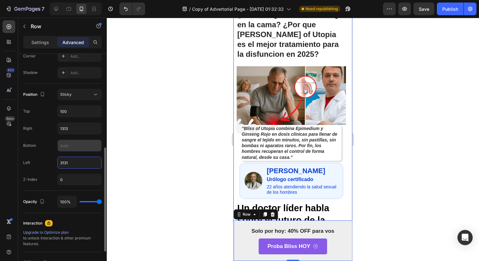
type input "3131"
click at [89, 148] on input "text" at bounding box center [80, 145] width 44 height 11
type input "124321412"
click at [87, 172] on div "Position Sticky Top 100 Right 1313 Bottom 124321412 Left 3131 Z-Index 0" at bounding box center [62, 137] width 79 height 96
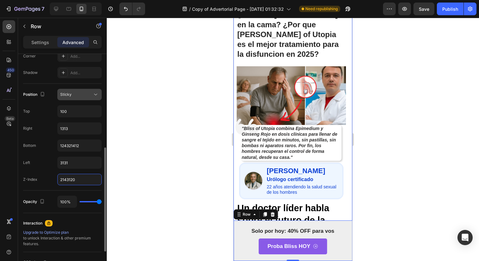
type input "2143120"
click at [97, 98] on button "Sticky" at bounding box center [79, 94] width 44 height 11
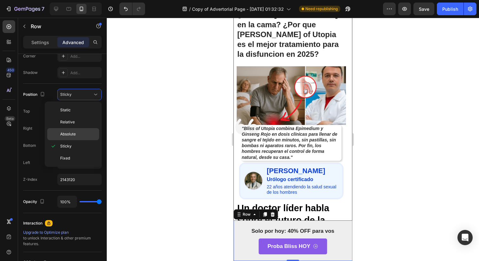
click at [90, 131] on div "Absolute" at bounding box center [73, 134] width 52 height 12
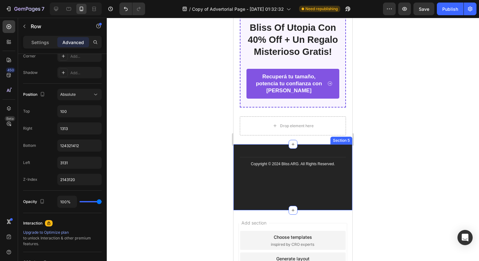
scroll to position [2602, 0]
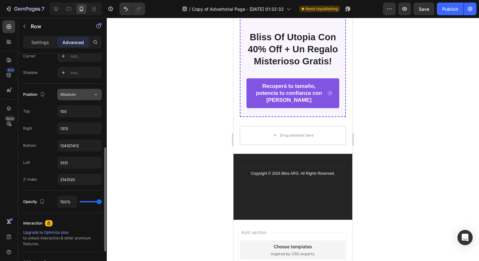
click at [73, 95] on span "Absolute" at bounding box center [68, 94] width 16 height 5
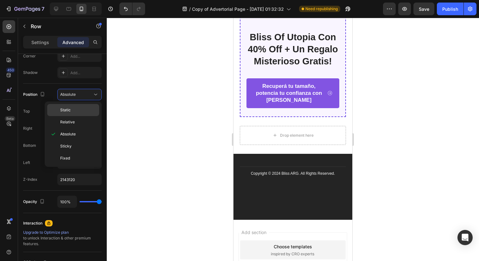
click at [67, 113] on span "Static" at bounding box center [65, 110] width 10 height 6
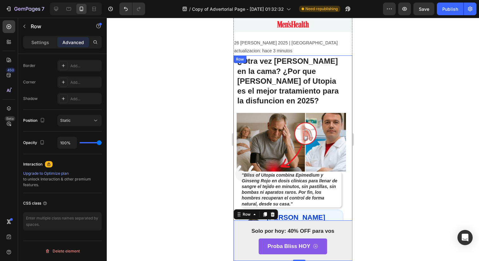
scroll to position [0, 0]
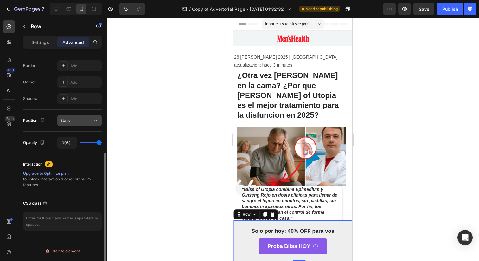
click at [69, 119] on span "Static" at bounding box center [65, 120] width 10 height 5
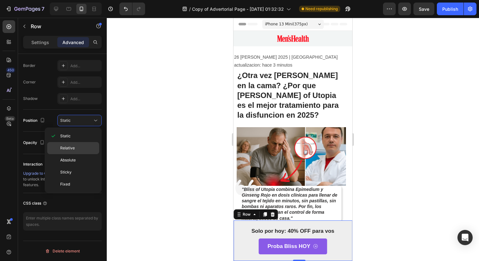
click at [82, 154] on div "Relative" at bounding box center [73, 160] width 52 height 12
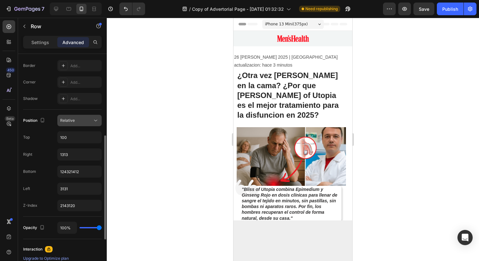
click at [74, 126] on button "Relative" at bounding box center [79, 120] width 44 height 11
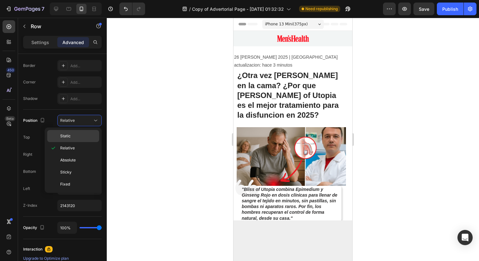
click at [76, 135] on p "Static" at bounding box center [78, 136] width 36 height 6
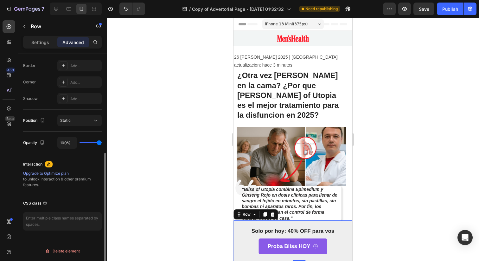
click at [81, 127] on div "Position Static" at bounding box center [62, 121] width 79 height 22
click at [81, 124] on button "Static" at bounding box center [79, 120] width 44 height 11
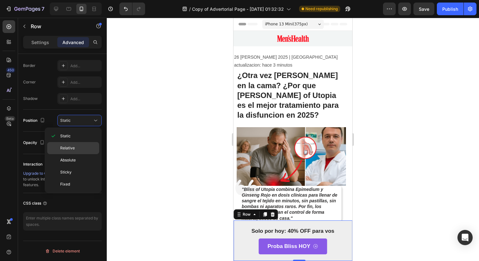
click at [81, 154] on div "Relative" at bounding box center [73, 160] width 52 height 12
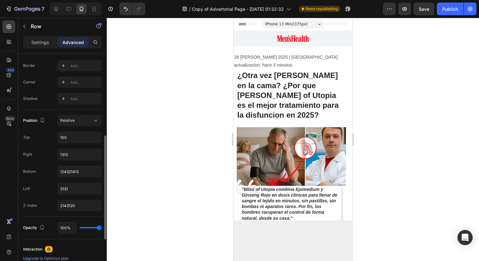
click at [83, 127] on div "Position Relative Top 100 Right 1313 Bottom 124321412 Left 3131 Z-Index 2143120" at bounding box center [62, 163] width 79 height 96
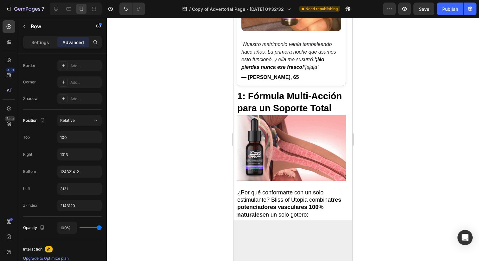
scroll to position [558, 0]
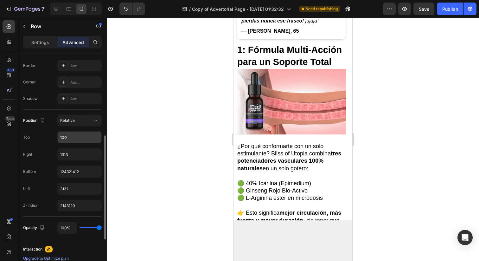
click at [74, 137] on input "100" at bounding box center [80, 137] width 44 height 11
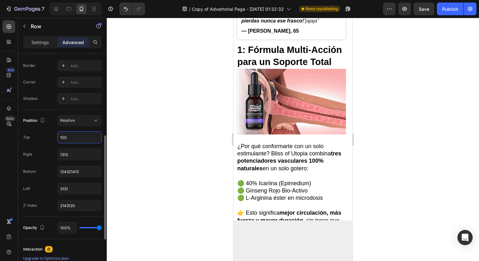
click at [74, 137] on input "100" at bounding box center [80, 137] width 44 height 11
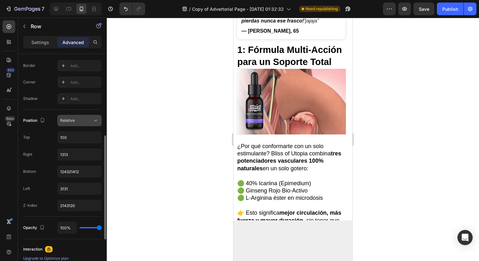
click at [75, 125] on button "Relative" at bounding box center [79, 120] width 44 height 11
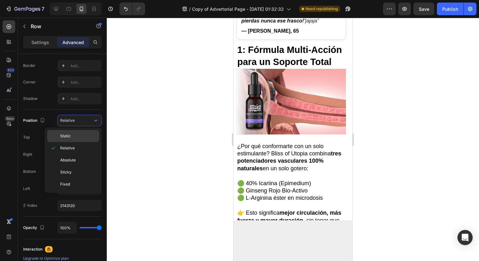
click at [79, 138] on p "Static" at bounding box center [78, 136] width 36 height 6
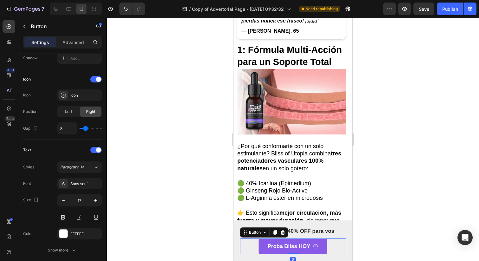
click at [243, 253] on div "Proba Bliss HOY Button 0" at bounding box center [293, 246] width 106 height 16
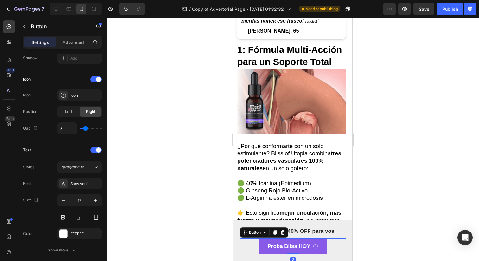
scroll to position [0, 0]
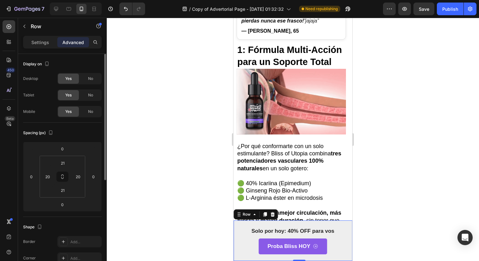
click at [234, 253] on div "Solo por hoy: 40% OFF para vos Text Block Proba Bliss HOY Button Row 0" at bounding box center [293, 240] width 119 height 41
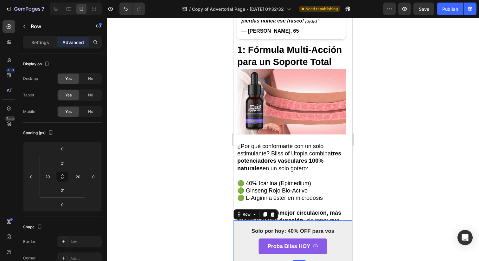
click at [234, 253] on div "Solo por hoy: 40% OFF para vos Text Block Proba Bliss HOY Button Row 0" at bounding box center [293, 240] width 119 height 41
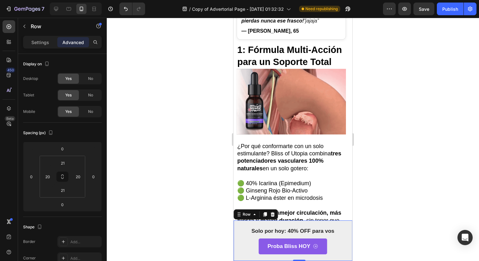
click at [234, 253] on div "Solo por hoy: 40% OFF para vos Text Block Proba Bliss HOY Button Row 0" at bounding box center [293, 240] width 119 height 41
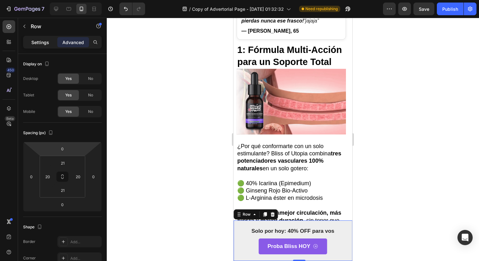
click at [37, 42] on p "Settings" at bounding box center [40, 42] width 18 height 7
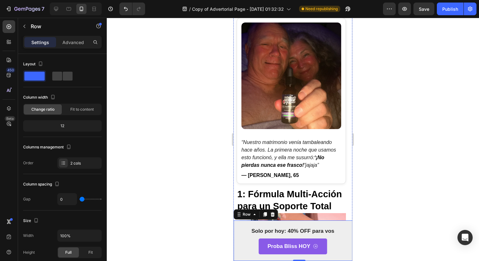
scroll to position [392, 0]
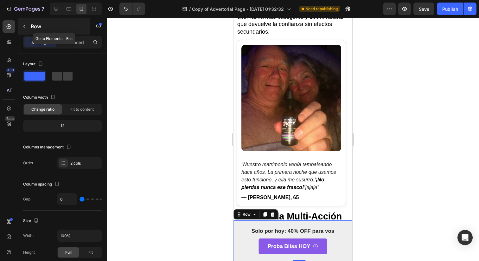
click at [20, 26] on button "button" at bounding box center [24, 26] width 10 height 10
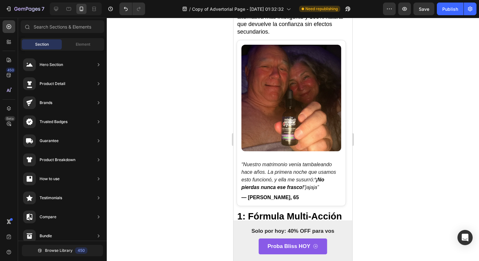
click at [48, 38] on div "Section Element" at bounding box center [63, 44] width 84 height 13
click at [51, 28] on input "text" at bounding box center [63, 26] width 84 height 13
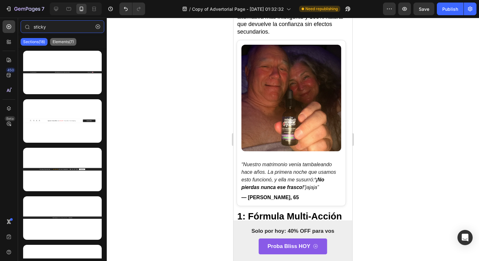
type input "sticky"
click at [66, 42] on p "Elements(7)" at bounding box center [63, 41] width 21 height 5
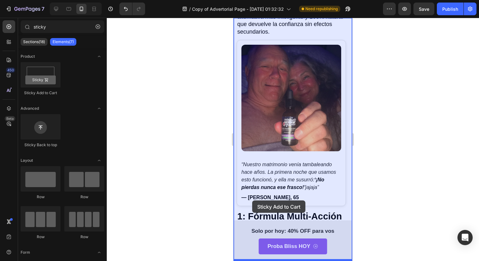
drag, startPoint x: 278, startPoint y: 97, endPoint x: 252, endPoint y: 202, distance: 108.1
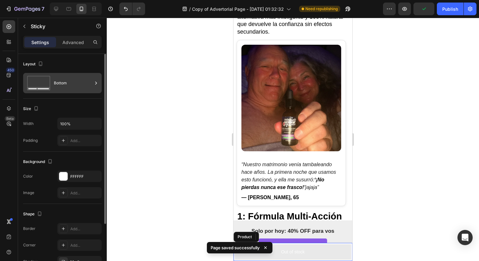
click at [78, 80] on div "Bottom" at bounding box center [73, 83] width 39 height 15
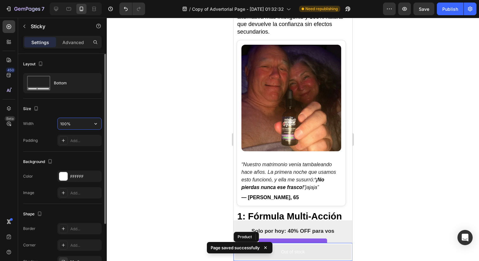
click at [82, 124] on input "100%" at bounding box center [80, 123] width 44 height 11
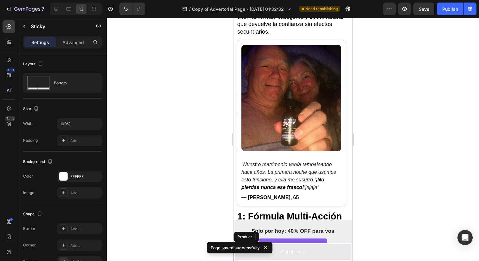
click at [70, 36] on div "Settings Advanced" at bounding box center [62, 42] width 79 height 13
click at [70, 37] on div "Advanced" at bounding box center [73, 42] width 32 height 10
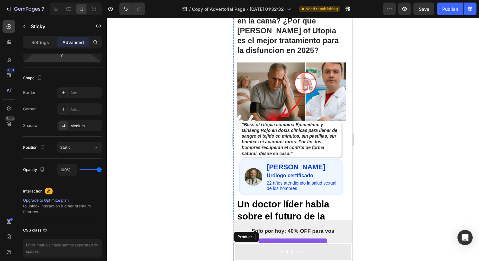
scroll to position [0, 0]
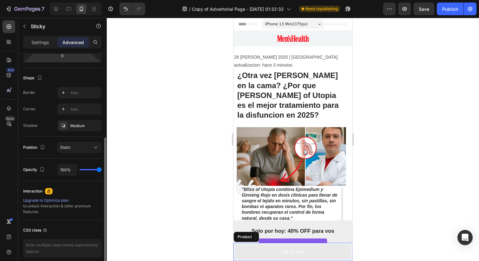
click at [86, 137] on div "Position Static" at bounding box center [62, 148] width 79 height 22
click at [86, 151] on button "Static" at bounding box center [79, 147] width 44 height 11
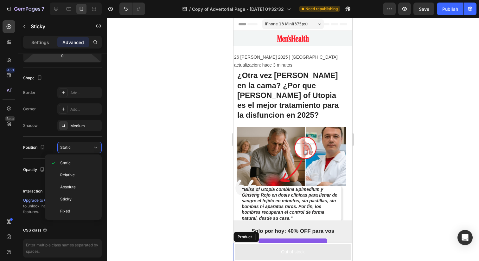
click at [47, 0] on html "7 Version history / Copy of Advertorial Page - [DATE] 01:32:32 Need republishin…" at bounding box center [239, 0] width 479 height 0
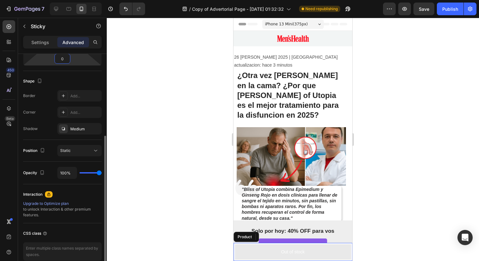
click at [47, 49] on div "Settings Advanced" at bounding box center [62, 45] width 89 height 18
click at [47, 46] on div "Settings" at bounding box center [40, 42] width 32 height 10
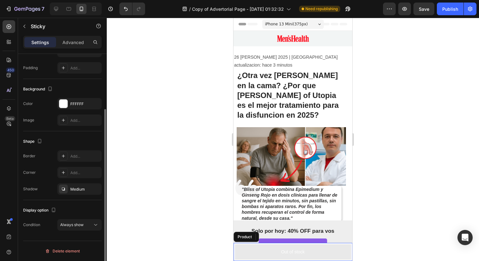
click at [47, 45] on p "Settings" at bounding box center [40, 42] width 18 height 7
click at [79, 220] on button "Always show" at bounding box center [79, 224] width 44 height 11
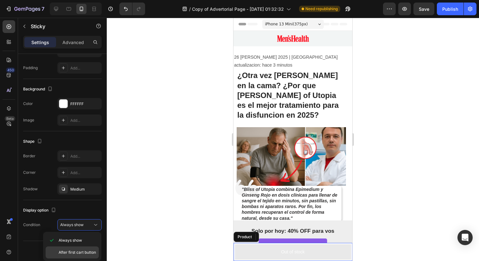
click at [81, 251] on span "After first cart button" at bounding box center [77, 252] width 37 height 6
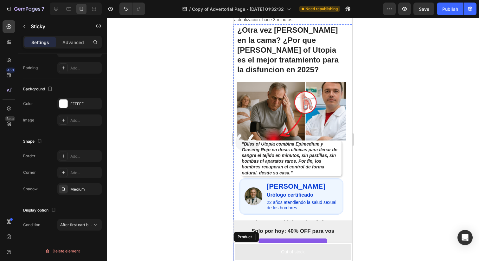
scroll to position [0, 0]
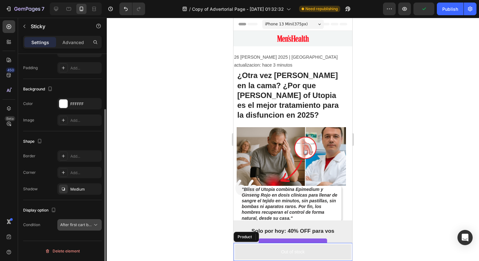
click at [82, 222] on span "After first cart button" at bounding box center [78, 224] width 37 height 5
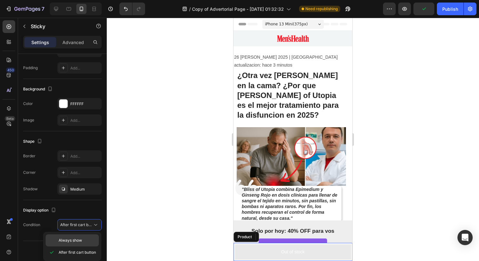
click at [80, 245] on div "Always show" at bounding box center [72, 240] width 53 height 12
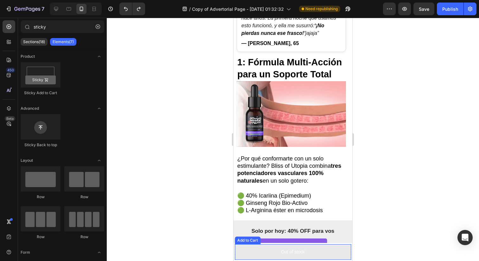
click at [252, 253] on button "Out of stock" at bounding box center [293, 252] width 116 height 16
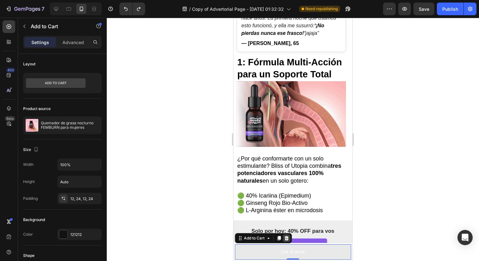
click at [288, 238] on icon at bounding box center [286, 238] width 5 height 5
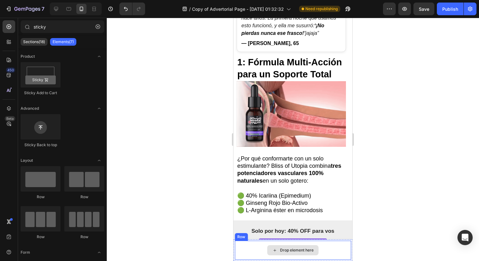
click at [281, 248] on div "Drop element here" at bounding box center [297, 250] width 34 height 5
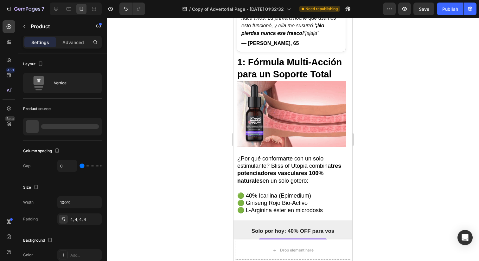
click at [234, 247] on div "Product Images Quemador de grasa nocturno FEMBURN para mujeres Product Title $0…" at bounding box center [293, 250] width 119 height 22
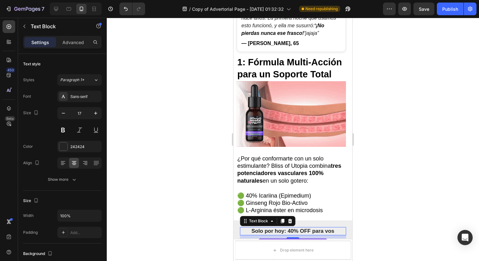
click at [255, 228] on p "Solo por hoy: 40% OFF para vos" at bounding box center [293, 231] width 105 height 7
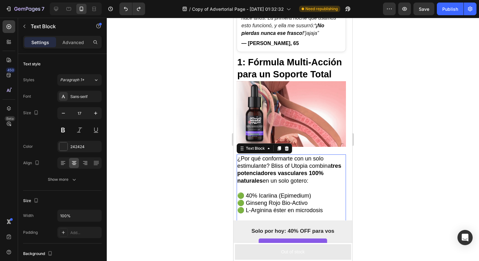
click at [297, 197] on p "🟢​ 40% Icariina (Epimedium)" at bounding box center [291, 195] width 108 height 7
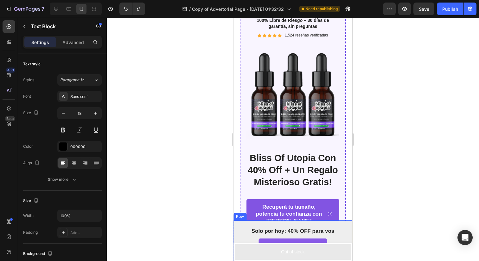
scroll to position [2688, 0]
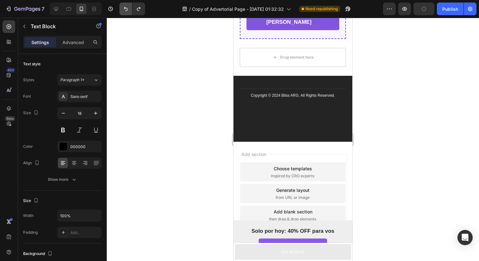
click at [120, 6] on button "Undo/Redo" at bounding box center [125, 9] width 13 height 13
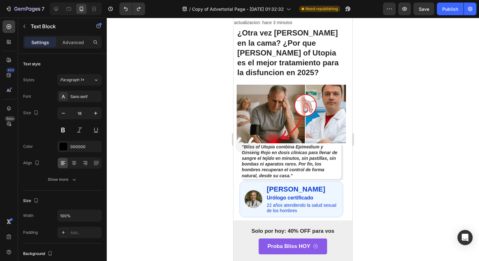
scroll to position [8, 0]
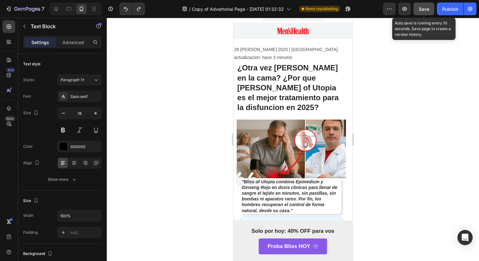
click at [426, 11] on span "Save" at bounding box center [424, 8] width 10 height 5
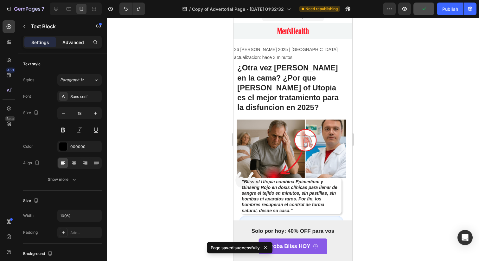
click at [73, 42] on p "Advanced" at bounding box center [73, 42] width 22 height 7
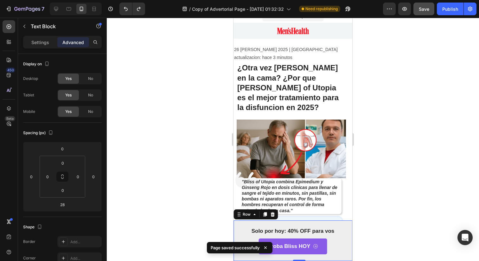
click at [342, 241] on div "Solo por hoy: 40% OFF para vos Text Block Proba Bliss HOY Button Row 0" at bounding box center [293, 240] width 119 height 41
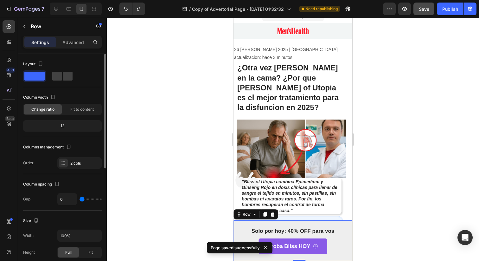
click at [56, 123] on div "12" at bounding box center [62, 125] width 76 height 9
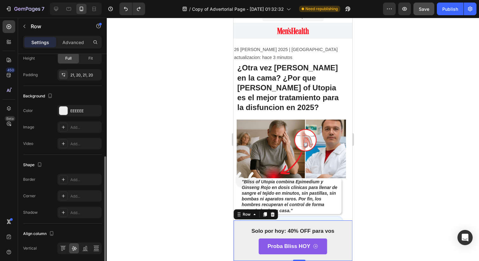
scroll to position [217, 0]
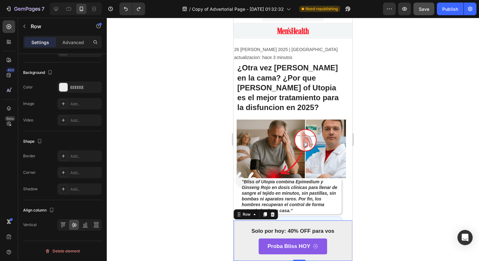
click at [84, 47] on div "Settings Advanced" at bounding box center [62, 42] width 79 height 13
click at [84, 46] on div "Advanced" at bounding box center [73, 42] width 32 height 10
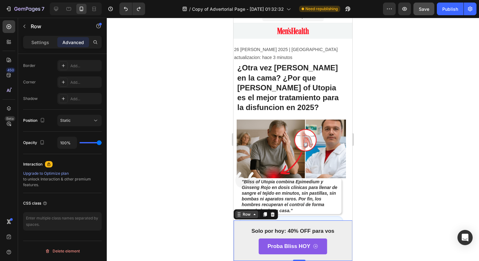
click at [257, 216] on div "Row" at bounding box center [246, 214] width 23 height 8
click at [241, 202] on div "Sticky" at bounding box center [243, 203] width 14 height 4
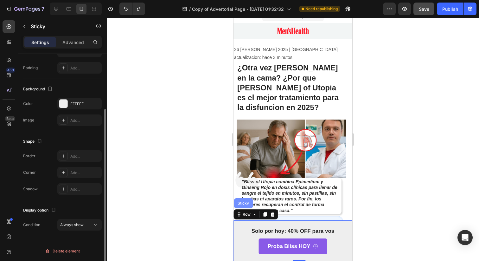
scroll to position [0, 0]
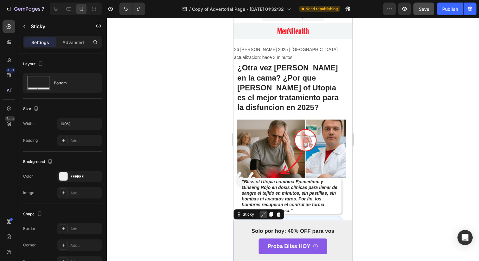
click at [264, 215] on icon at bounding box center [263, 214] width 5 height 5
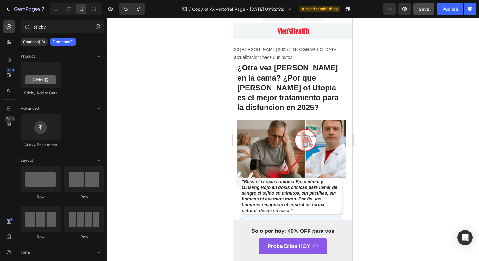
click at [226, 240] on div at bounding box center [293, 139] width 372 height 243
click at [241, 240] on div "Proba Bliss HOY Button 0" at bounding box center [293, 246] width 106 height 16
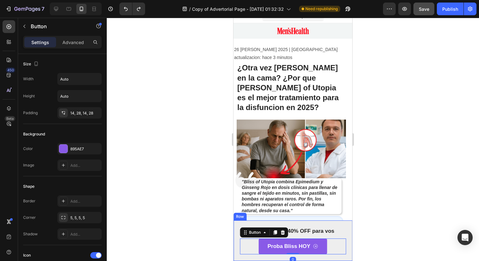
click at [236, 231] on div "Solo por hoy: 40% OFF para vos Text Block Proba Bliss HOY Button 0 Row" at bounding box center [293, 240] width 119 height 41
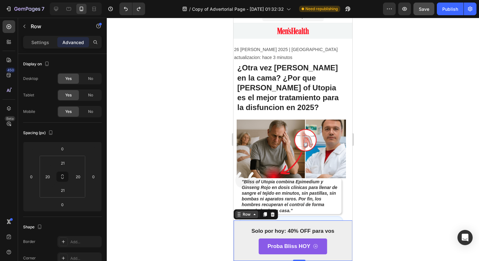
click at [253, 214] on icon at bounding box center [254, 214] width 5 height 5
click at [243, 205] on div "Sticky" at bounding box center [243, 203] width 19 height 10
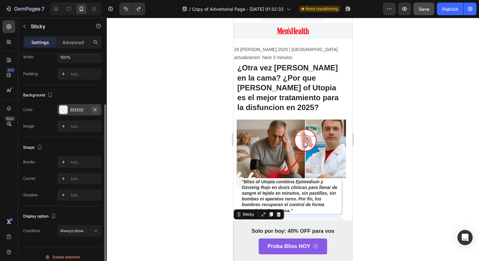
scroll to position [73, 0]
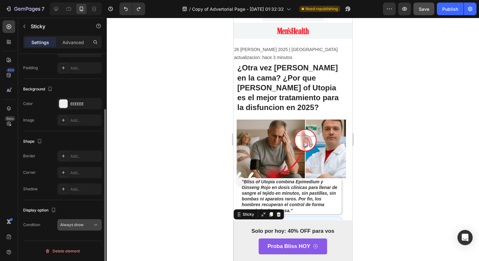
click at [92, 226] on div "Always show" at bounding box center [76, 225] width 32 height 6
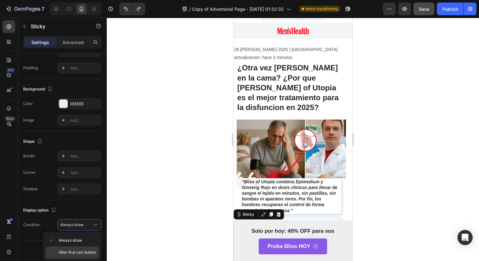
click at [88, 255] on span "After first cart button" at bounding box center [77, 252] width 37 height 6
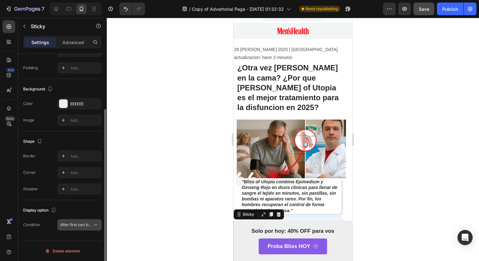
click at [88, 227] on span "After first cart button" at bounding box center [76, 225] width 32 height 6
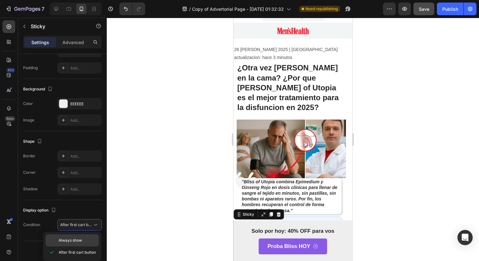
click at [87, 241] on p "Always show" at bounding box center [77, 240] width 37 height 6
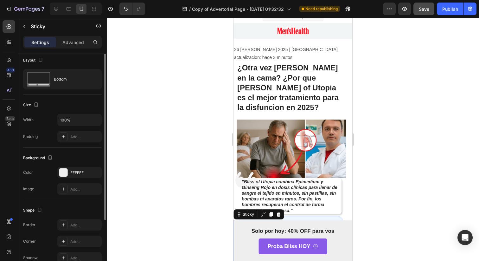
scroll to position [0, 0]
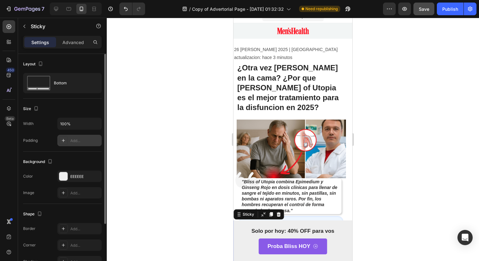
click at [70, 139] on div "Add..." at bounding box center [85, 141] width 30 height 6
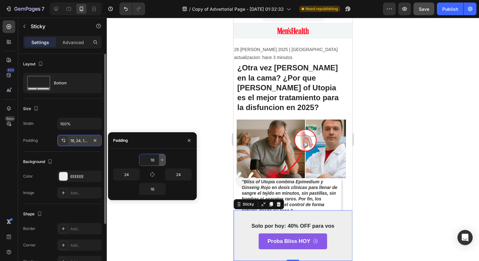
click at [160, 162] on icon "button" at bounding box center [162, 159] width 5 height 5
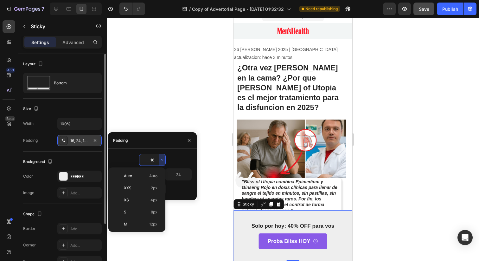
click at [145, 235] on div at bounding box center [293, 139] width 372 height 243
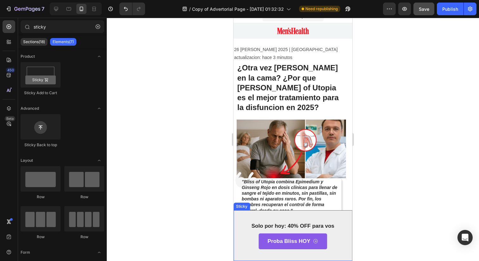
click at [239, 225] on div "Solo por hoy: 40% OFF para vos Text Block Proba Bliss HOY Button Row Sticky" at bounding box center [293, 235] width 119 height 51
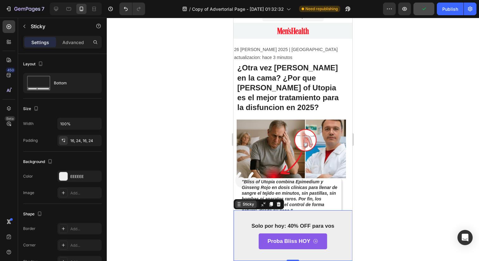
click at [246, 203] on div "Sticky" at bounding box center [249, 204] width 14 height 6
click at [79, 39] on p "Advanced" at bounding box center [73, 42] width 22 height 7
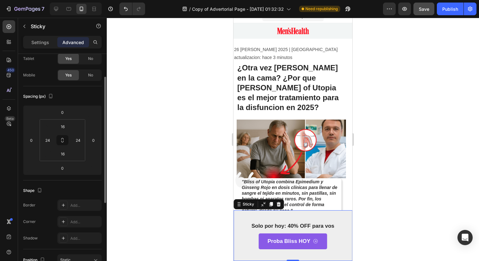
scroll to position [38, 0]
click at [63, 169] on input "0" at bounding box center [62, 167] width 13 height 10
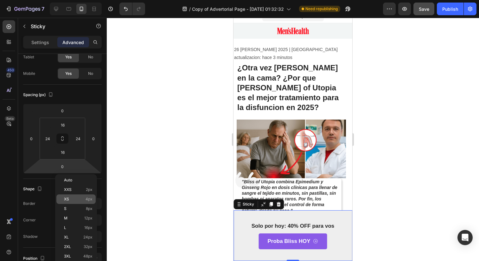
click at [74, 200] on p "XS 4px" at bounding box center [78, 199] width 29 height 4
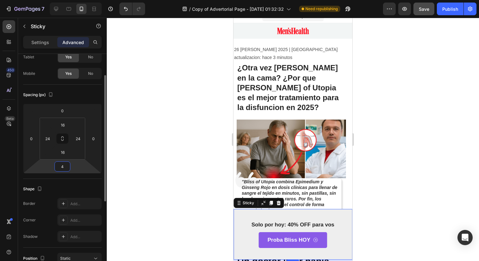
click at [60, 169] on input "4" at bounding box center [62, 167] width 13 height 10
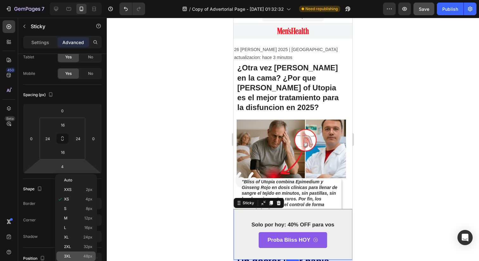
click at [70, 253] on div "3XL 48px" at bounding box center [75, 256] width 39 height 10
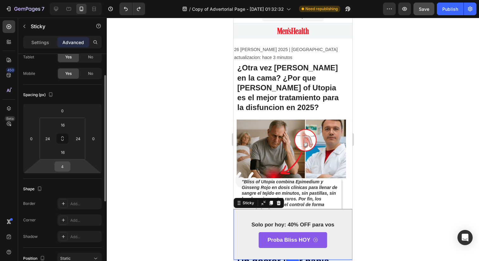
click at [61, 163] on input "4" at bounding box center [62, 167] width 13 height 10
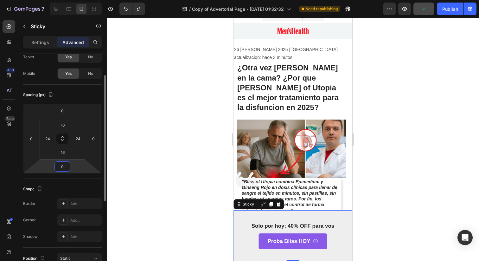
type input "0"
click at [67, 190] on div "Shape" at bounding box center [62, 189] width 79 height 10
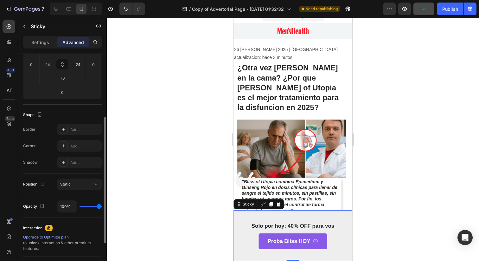
scroll to position [119, 0]
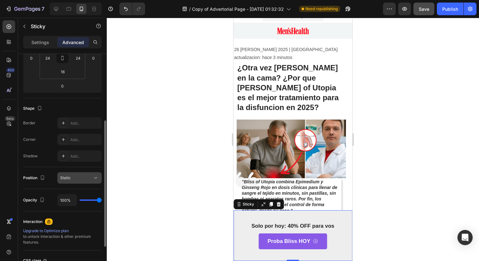
click at [67, 181] on button "Static" at bounding box center [79, 177] width 44 height 11
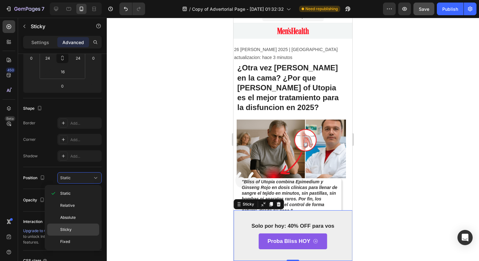
click at [72, 230] on p "Sticky" at bounding box center [78, 230] width 36 height 6
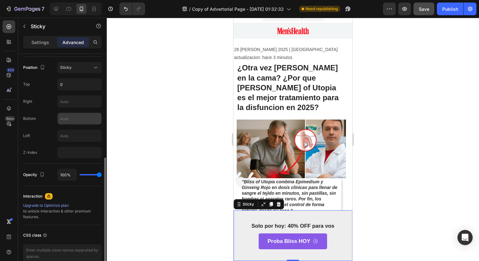
scroll to position [227, 0]
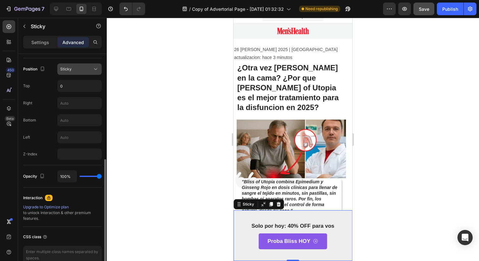
click at [91, 69] on div "Sticky" at bounding box center [76, 69] width 32 height 6
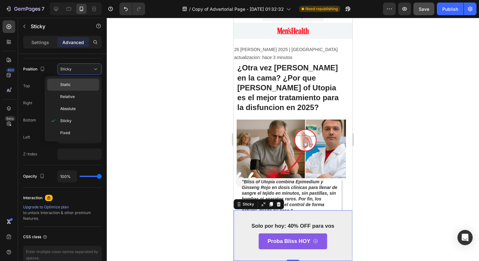
click at [87, 91] on div "Static" at bounding box center [73, 97] width 52 height 12
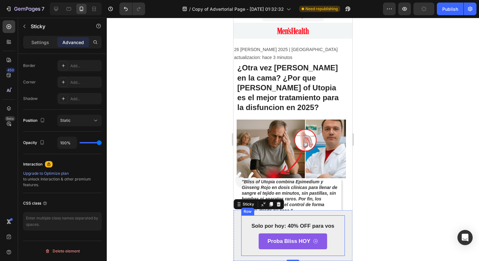
scroll to position [0, 0]
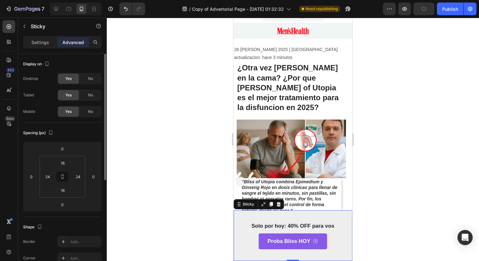
click at [270, 259] on div "Solo por hoy: 40% OFF para vos Text Block Proba Bliss HOY Button Row Sticky 0" at bounding box center [293, 235] width 119 height 51
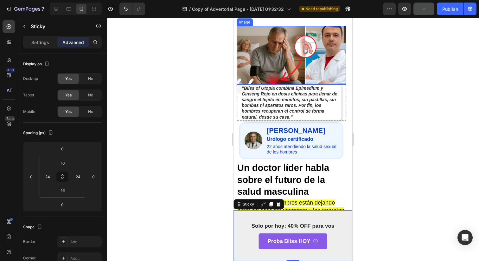
scroll to position [102, 0]
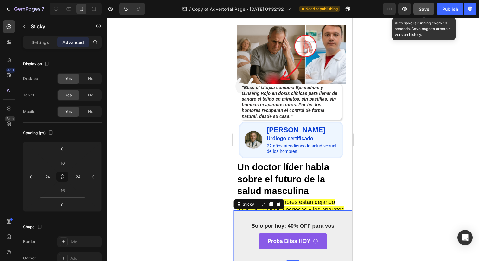
click at [420, 10] on span "Save" at bounding box center [424, 8] width 10 height 5
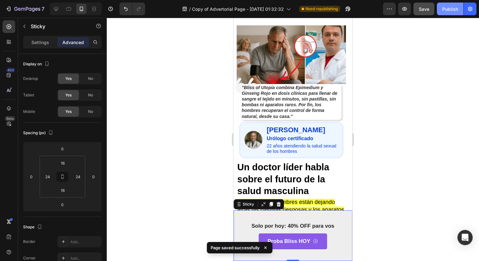
click at [448, 9] on div "Publish" at bounding box center [450, 9] width 16 height 7
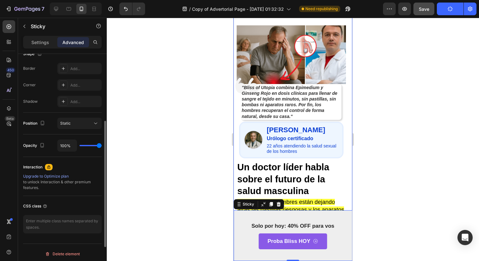
scroll to position [176, 0]
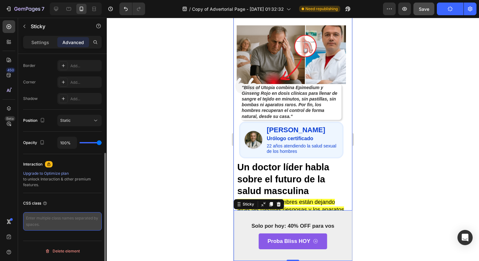
click at [72, 226] on textarea at bounding box center [62, 221] width 79 height 18
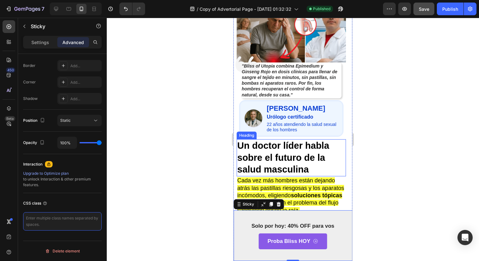
scroll to position [0, 0]
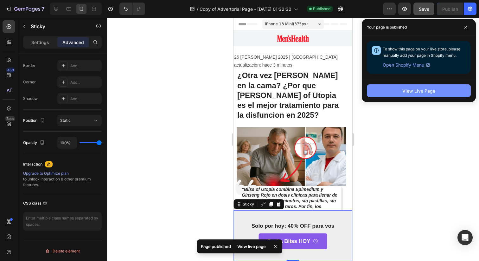
click at [408, 96] on button "View Live Page" at bounding box center [419, 90] width 104 height 13
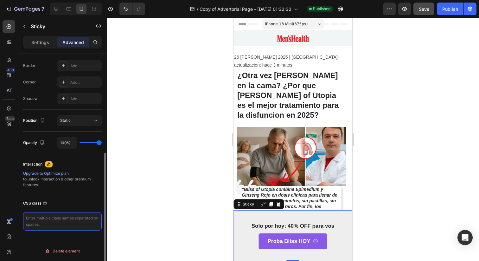
click at [80, 216] on textarea at bounding box center [62, 221] width 79 height 18
paste textarea "/* 1) Timeline de scroll del documento (Chrome/Edge/Safari modernos) */ @scroll…"
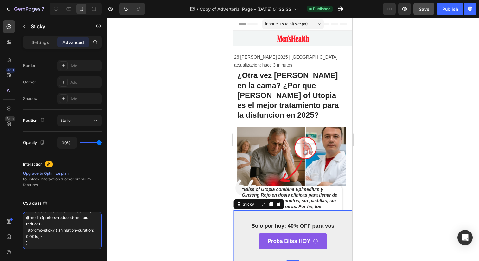
type textarea "/* 1) Timeline de scroll del documento (Chrome/Edge/Safari modernos) */ @scroll…"
click at [142, 213] on div at bounding box center [293, 139] width 372 height 243
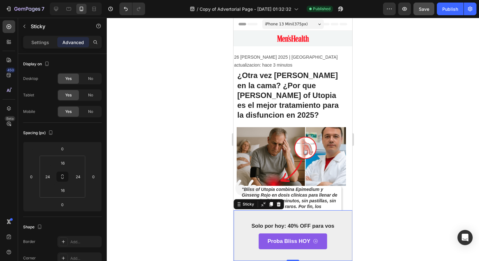
click at [236, 224] on div "Solo por hoy: 40% OFF para vos Text Block Proba Bliss HOY Button Row Sticky 0" at bounding box center [293, 235] width 119 height 51
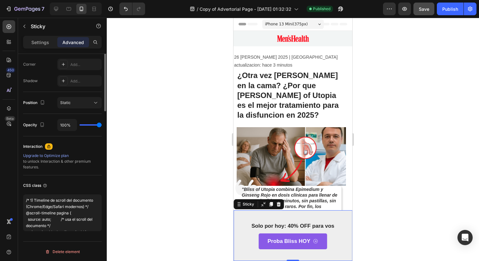
scroll to position [235, 0]
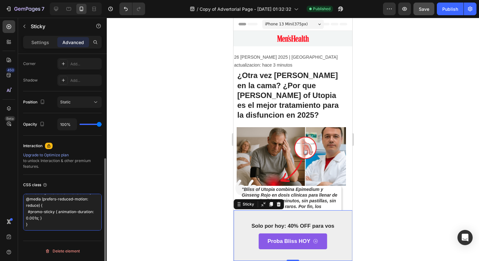
click at [59, 219] on textarea "/* 1) Timeline de scroll del documento (Chrome/Edge/Safari modernos) */ @scroll…" at bounding box center [62, 212] width 79 height 37
click at [58, 228] on textarea "/* 1) Timeline de scroll del documento (Chrome/Edge/Safari modernos) */ @scroll…" at bounding box center [62, 212] width 79 height 37
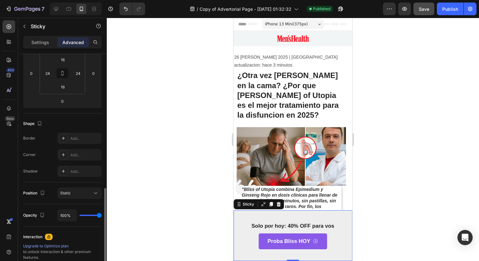
scroll to position [163, 0]
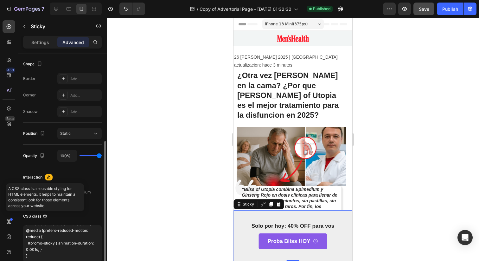
click at [45, 217] on icon at bounding box center [44, 215] width 3 height 3
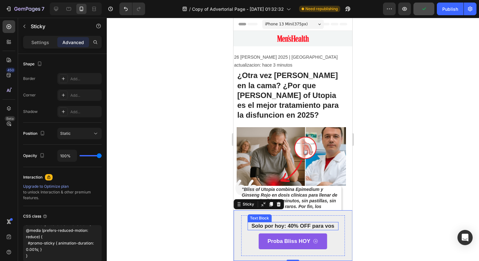
scroll to position [151, 0]
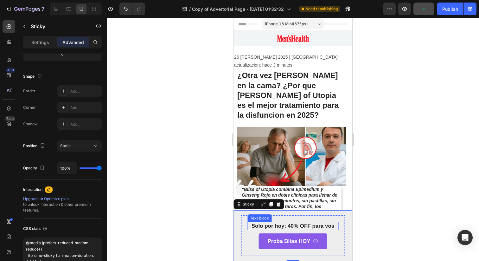
click at [267, 225] on p "Solo por hoy: 40% OFF para vos" at bounding box center [293, 226] width 90 height 7
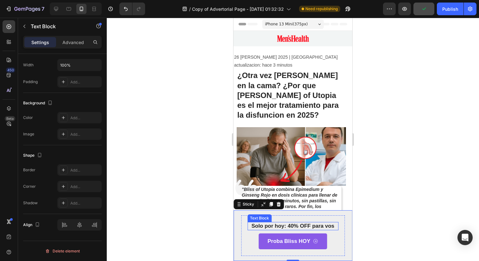
scroll to position [0, 0]
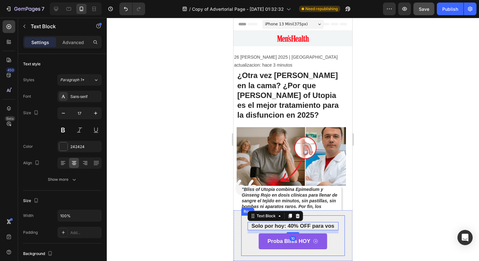
click at [243, 223] on div "Solo por hoy: 40% OFF para vos Text Block 10 Proba Bliss HOY Button Row" at bounding box center [293, 235] width 104 height 41
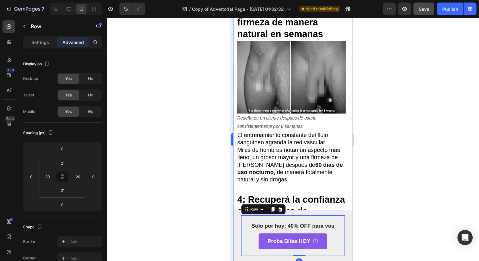
scroll to position [1034, 0]
click at [242, 228] on div "Solo por hoy: 40% OFF para vos Text Block Proba Bliss HOY Button Row 0" at bounding box center [293, 235] width 104 height 41
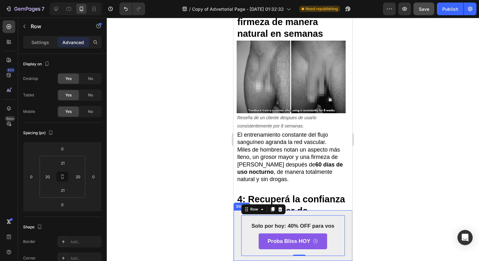
click at [237, 228] on div "Solo por hoy: 40% OFF para vos Text Block Proba Bliss HOY Button Row 0 Sticky" at bounding box center [293, 235] width 119 height 51
click at [237, 228] on div "Solo por hoy: 40% OFF para vos Text Block Proba Bliss HOY Button Row Sticky 0" at bounding box center [293, 235] width 119 height 51
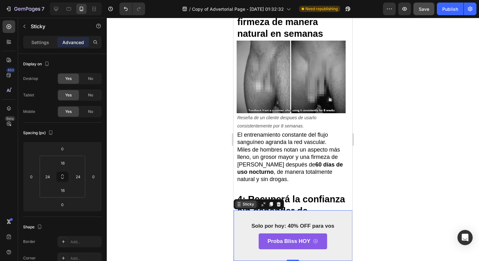
click at [249, 207] on div "Sticky" at bounding box center [246, 204] width 22 height 8
click at [34, 42] on p "Settings" at bounding box center [40, 42] width 18 height 7
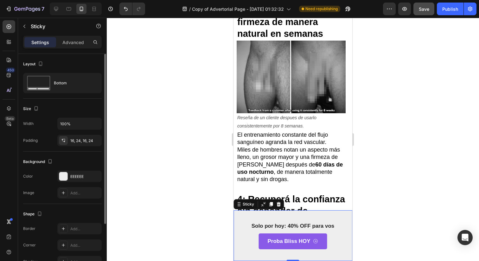
scroll to position [73, 0]
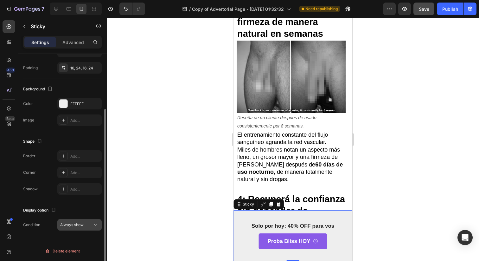
click at [71, 226] on span "Always show" at bounding box center [71, 224] width 23 height 5
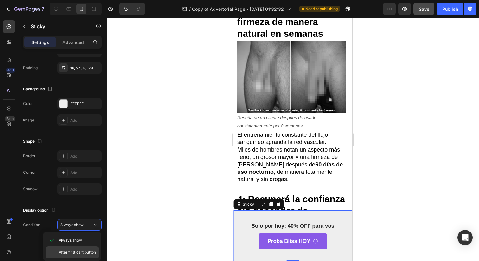
click at [91, 249] on div "After first cart button" at bounding box center [72, 252] width 53 height 12
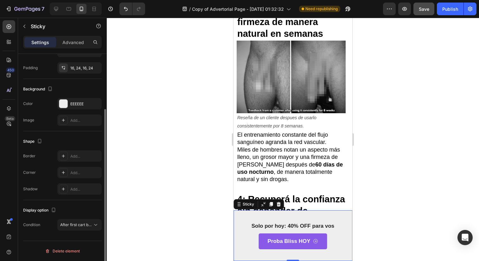
click at [84, 234] on div "Display option Condition After first cart button" at bounding box center [62, 218] width 79 height 36
click at [84, 233] on div "Display option Condition After first cart button" at bounding box center [62, 218] width 79 height 36
click at [84, 227] on span "After first cart button" at bounding box center [78, 224] width 37 height 5
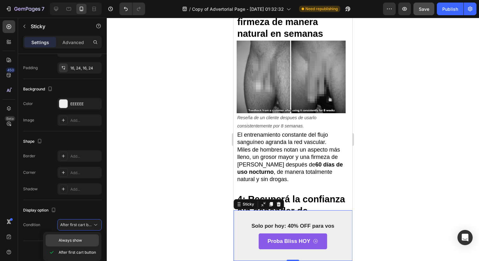
click at [87, 243] on p "Always show" at bounding box center [77, 240] width 37 height 6
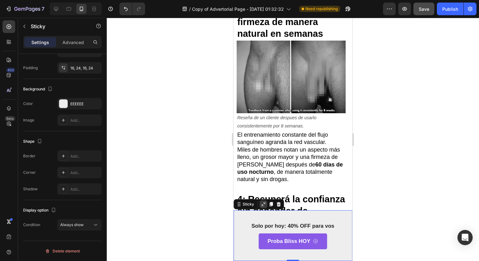
click at [266, 203] on icon at bounding box center [263, 204] width 5 height 5
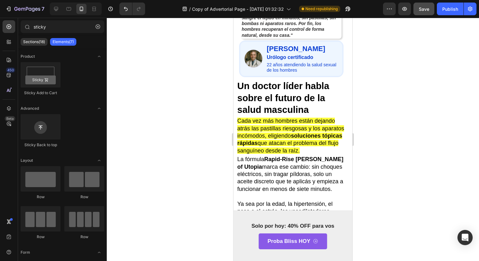
scroll to position [0, 0]
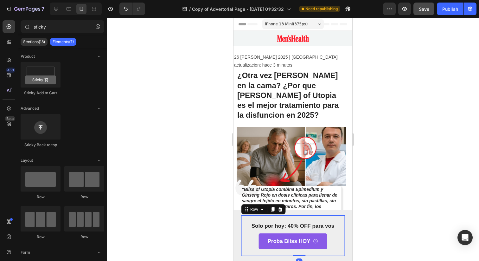
click at [248, 217] on div "Solo por hoy: 40% OFF para vos Text Block Proba Bliss HOY Button Row 0" at bounding box center [293, 235] width 104 height 41
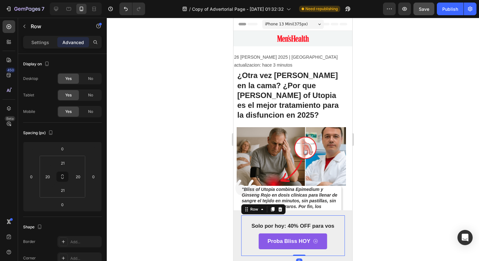
click at [241, 219] on div "Solo por hoy: 40% OFF para vos Text Block Proba Bliss HOY Button Row 0 Sticky" at bounding box center [293, 235] width 119 height 51
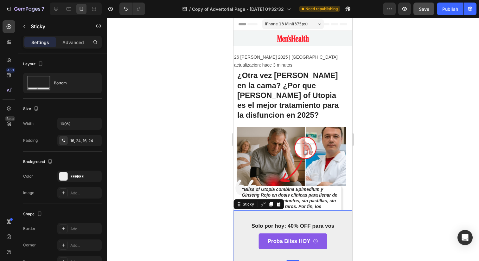
click at [237, 219] on div "Solo por hoy: 40% OFF para vos Text Block Proba Bliss HOY Button Row Sticky 0" at bounding box center [293, 235] width 119 height 51
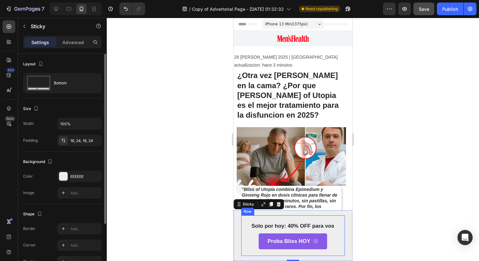
click at [75, 132] on div "Width 100% Padding 16, 24, 16, 24" at bounding box center [62, 132] width 79 height 29
click at [75, 135] on div "16, 24, 16, 24" at bounding box center [79, 140] width 44 height 11
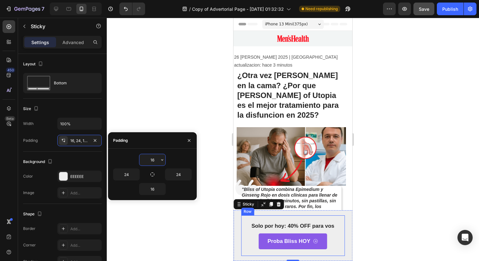
drag, startPoint x: 150, startPoint y: 158, endPoint x: 150, endPoint y: 166, distance: 8.6
click at [150, 166] on div "16 24 24 16" at bounding box center [152, 174] width 79 height 41
click at [160, 162] on icon "button" at bounding box center [162, 159] width 5 height 5
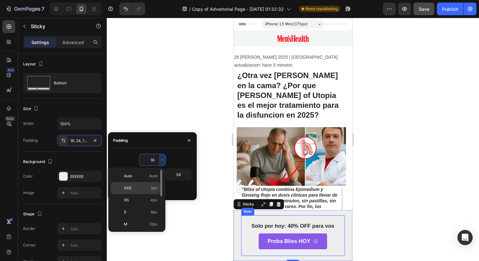
click at [152, 185] on span "2px" at bounding box center [154, 188] width 7 height 6
type input "2"
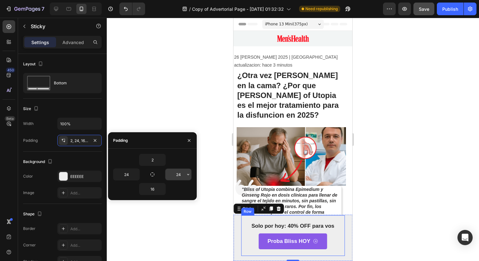
click at [174, 177] on input "24" at bounding box center [178, 174] width 26 height 11
click at [185, 176] on input "24" at bounding box center [178, 174] width 26 height 11
click at [185, 176] on button "button" at bounding box center [188, 174] width 6 height 11
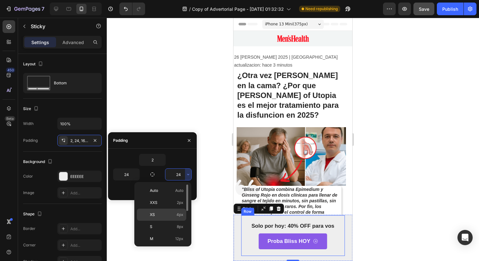
click at [179, 221] on div "XS 4px" at bounding box center [161, 227] width 49 height 12
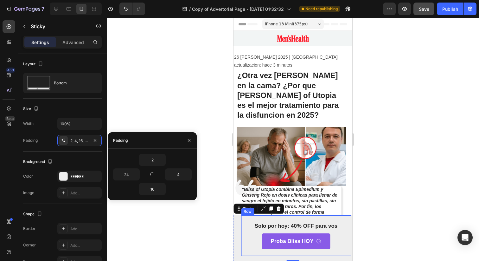
type input "24"
click at [155, 187] on input "16" at bounding box center [152, 188] width 26 height 11
click at [158, 189] on input "16" at bounding box center [152, 188] width 26 height 11
click at [163, 190] on icon "button" at bounding box center [162, 188] width 5 height 5
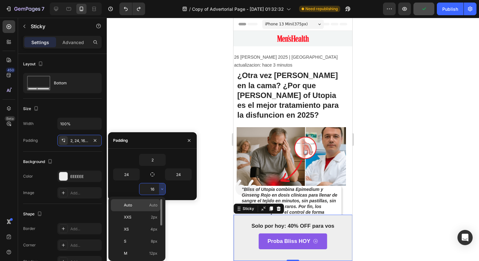
click at [153, 211] on div "Auto Auto" at bounding box center [135, 217] width 49 height 12
type input "Auto"
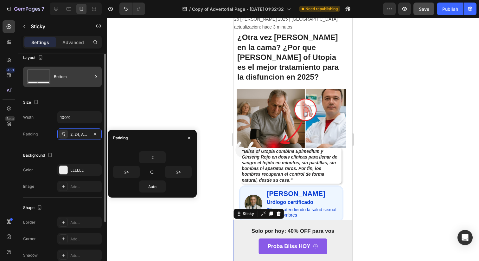
scroll to position [73, 0]
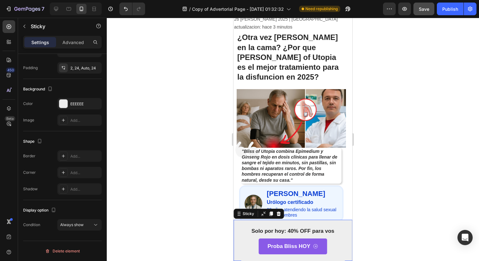
click at [75, 36] on div "Settings Advanced" at bounding box center [62, 42] width 79 height 13
click at [75, 38] on div "Advanced" at bounding box center [73, 42] width 32 height 10
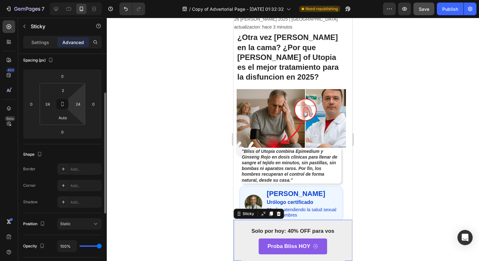
scroll to position [79, 0]
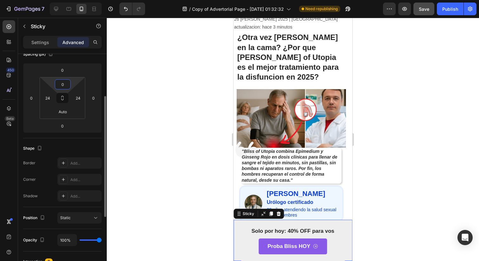
type input "0"
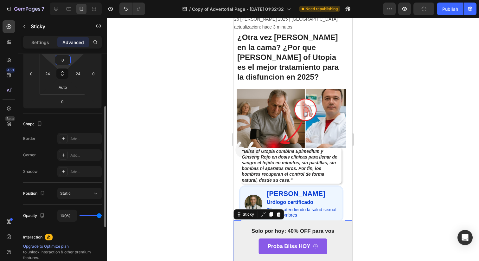
scroll to position [101, 0]
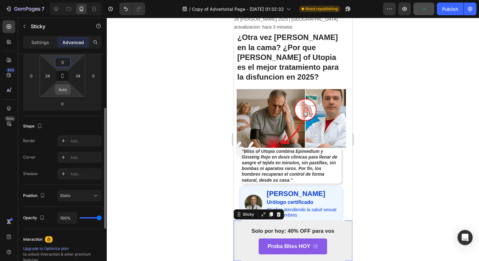
click at [62, 92] on input "Auto" at bounding box center [62, 90] width 13 height 10
type input "0"
click at [68, 129] on div "Shape" at bounding box center [62, 126] width 79 height 10
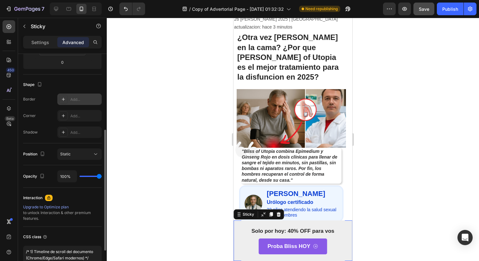
scroll to position [139, 0]
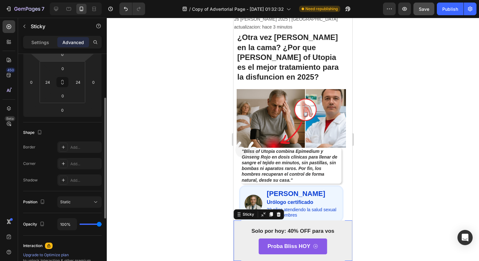
click at [62, 0] on html "7 Version history / Copy of Advertorial Page - [DATE] 01:32:32 Need republishin…" at bounding box center [239, 0] width 479 height 0
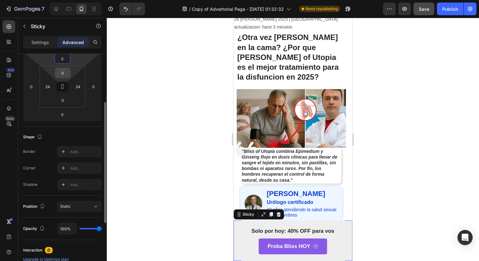
click at [62, 73] on input "0" at bounding box center [62, 73] width 13 height 10
type input "-"
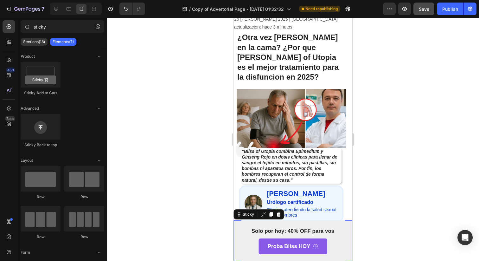
click at [239, 252] on div "Solo por hoy: 40% OFF para vos Text Block Proba Bliss HOY Button Row Sticky 0" at bounding box center [293, 240] width 119 height 41
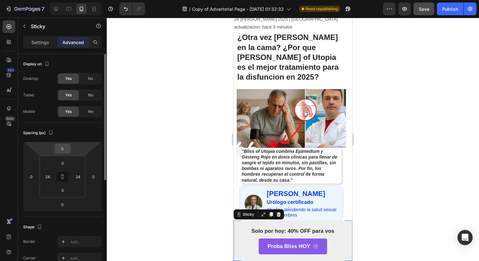
click at [63, 145] on input "0" at bounding box center [62, 149] width 13 height 10
type input "-0"
type input "-12"
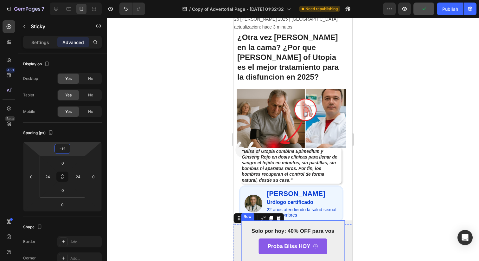
click at [260, 223] on div "Solo por hoy: 40% OFF para vos Text Block Proba Bliss HOY Button Row" at bounding box center [293, 240] width 104 height 41
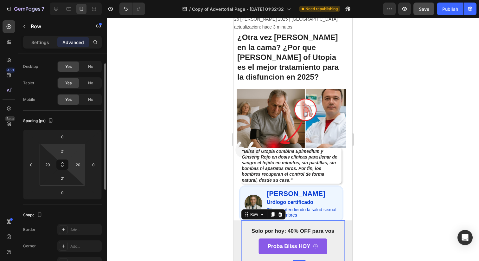
scroll to position [22, 0]
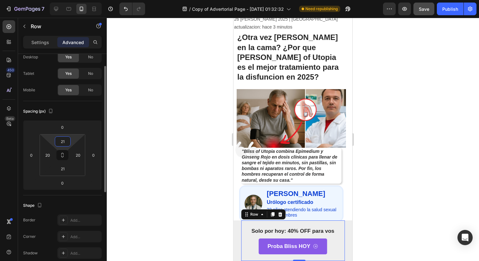
click at [63, 143] on input "21" at bounding box center [62, 142] width 13 height 10
type input "1"
type input "0"
type input "10"
click at [64, 169] on input "21" at bounding box center [62, 169] width 13 height 10
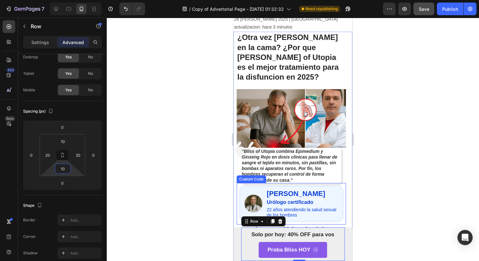
type input "1"
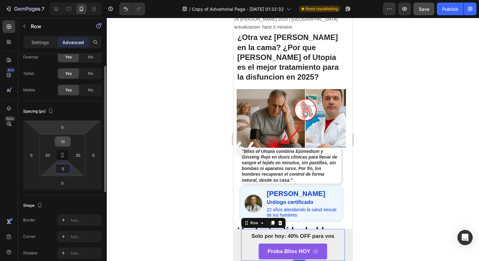
type input "5"
click at [64, 139] on input "10" at bounding box center [62, 142] width 13 height 10
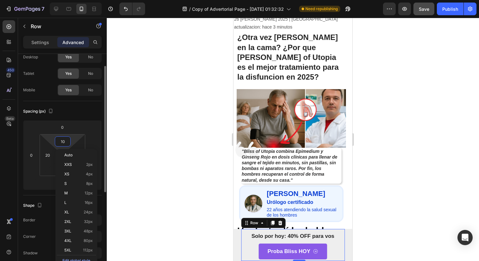
type input "5"
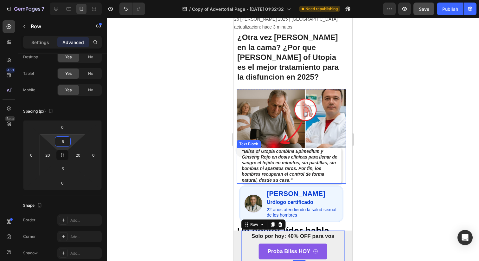
click at [259, 167] on strong ""Bliss of Utopia combina Epimedium y Ginseng Rojo en dosis clínicas para llenar…" at bounding box center [290, 166] width 96 height 34
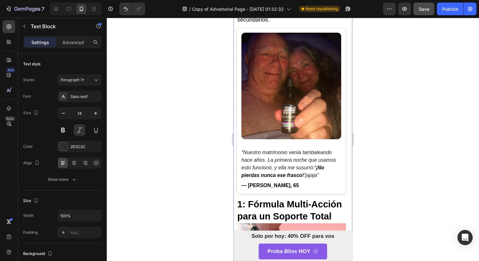
scroll to position [410, 0]
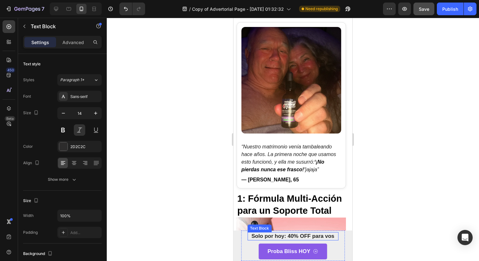
click at [308, 236] on p "Solo por hoy: 40% OFF para vos" at bounding box center [293, 236] width 90 height 7
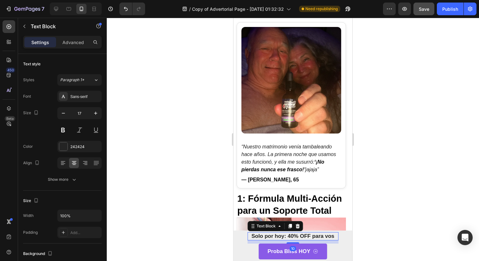
click at [362, 225] on div at bounding box center [293, 139] width 372 height 243
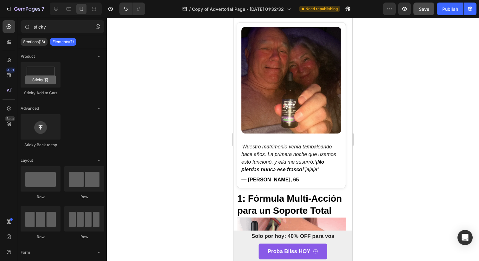
drag, startPoint x: 410, startPoint y: 12, endPoint x: 418, endPoint y: 9, distance: 8.7
click at [418, 9] on div "Preview Save Publish" at bounding box center [430, 9] width 94 height 13
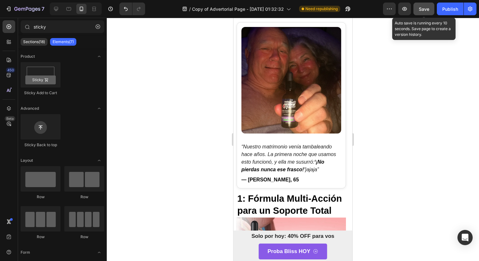
click at [418, 9] on button "Save" at bounding box center [424, 9] width 21 height 13
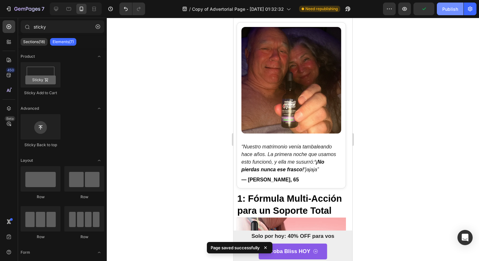
click at [450, 13] on button "Publish" at bounding box center [450, 9] width 27 height 13
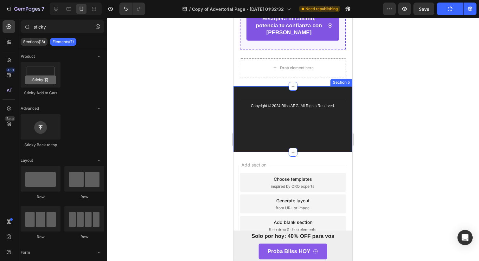
scroll to position [2688, 0]
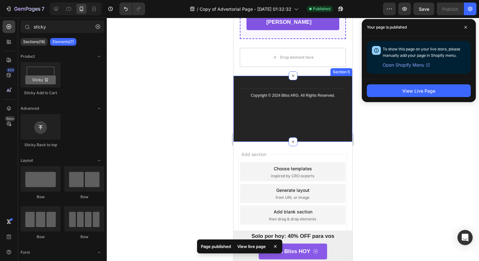
click at [306, 118] on div "Title Line Copyright © 2024 Bliss ARG. All Rights Reserved. Text Block Section 5" at bounding box center [293, 109] width 119 height 66
